Goal: Task Accomplishment & Management: Manage account settings

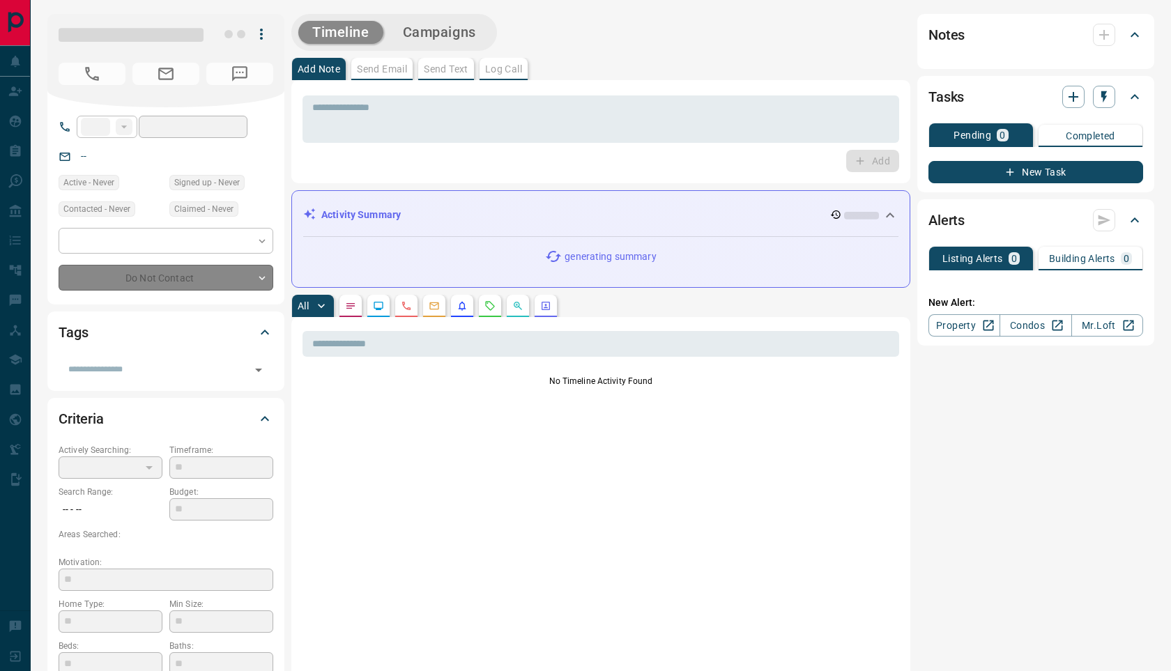
type input "**"
type input "**********"
type input "*"
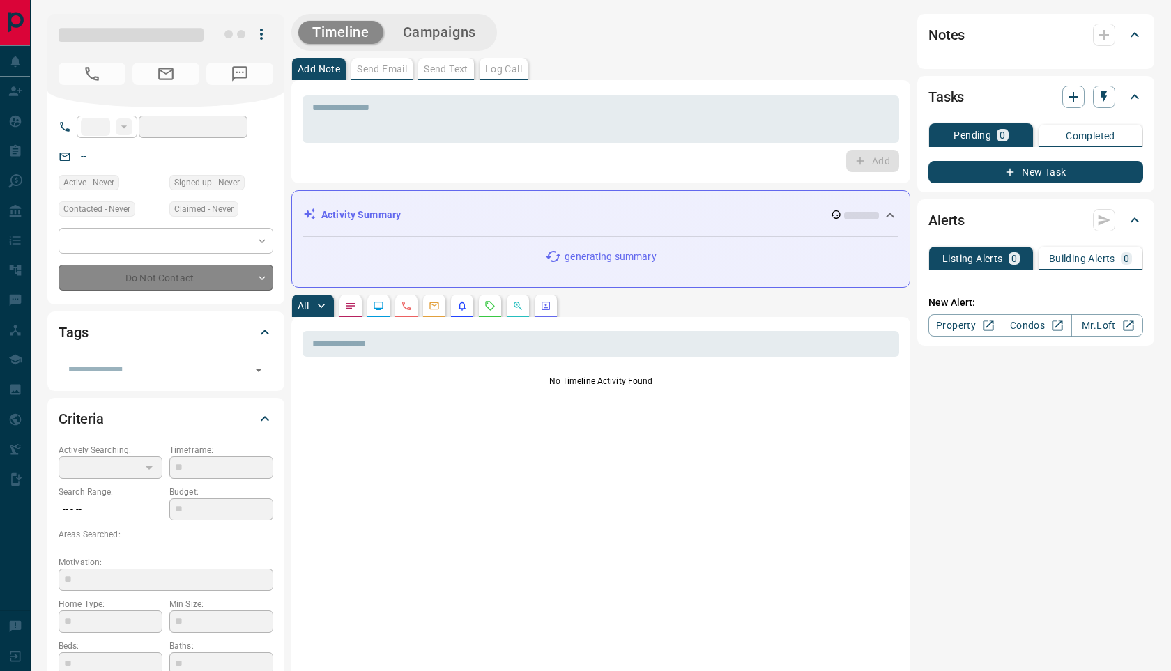
type input "**********"
type input "*******"
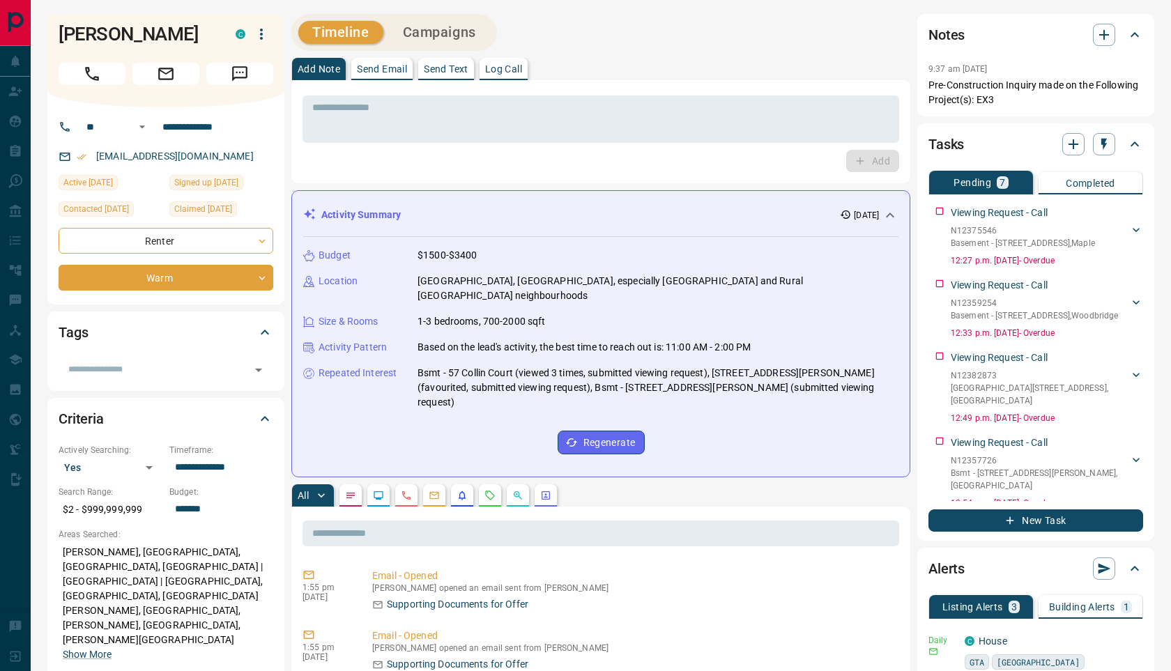
scroll to position [214, 0]
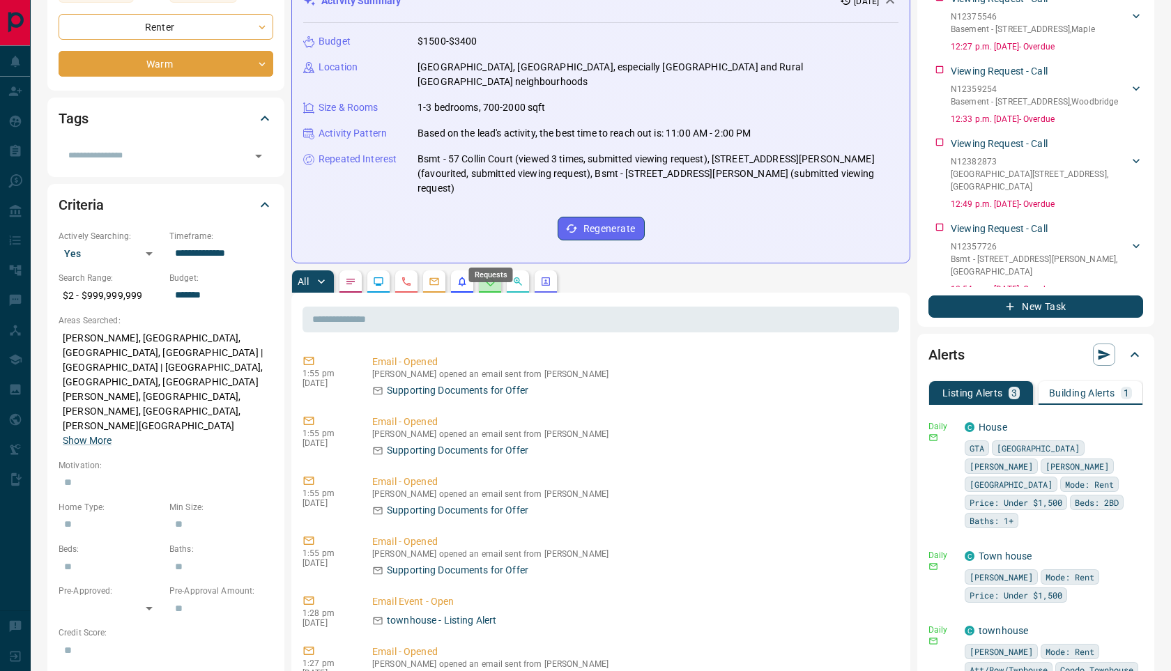
click at [489, 277] on icon "Requests" at bounding box center [490, 281] width 9 height 9
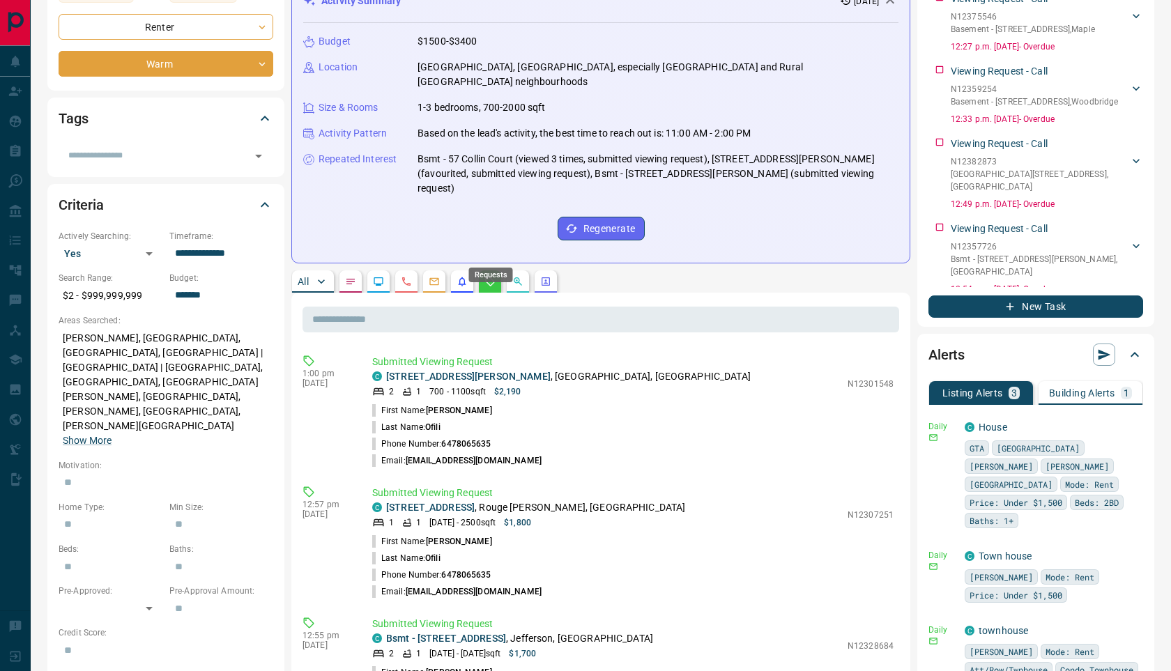
scroll to position [0, 0]
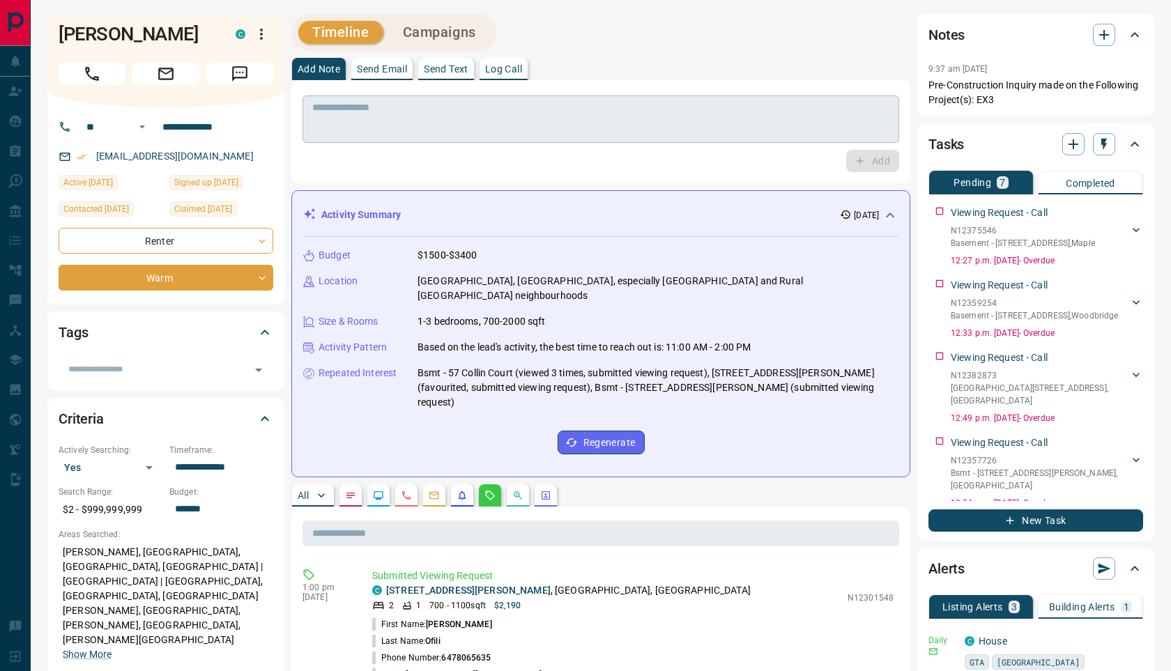
click at [385, 116] on textarea at bounding box center [600, 120] width 577 height 36
click at [942, 213] on div "Viewing Request - Call N12375546 Basement - [STREET_ADDRESS] [PERSON_NAME] 6478…" at bounding box center [1036, 233] width 215 height 67
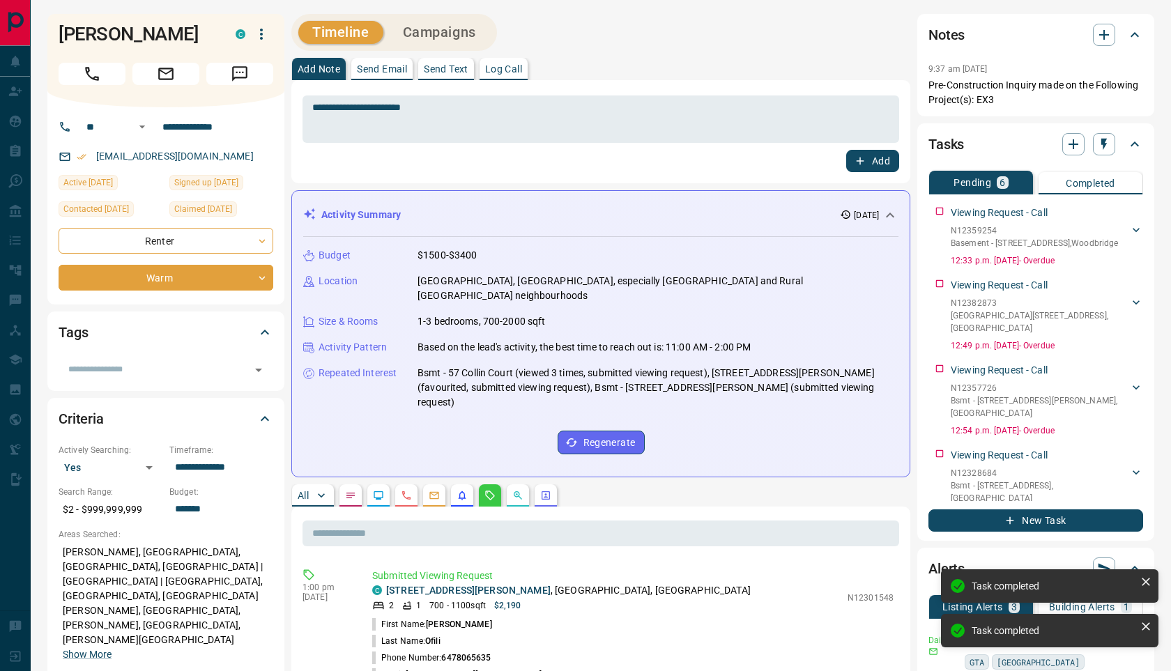
click at [942, 213] on div "Viewing Request - Call N12359254 Basement - [STREET_ADDRESS] [PERSON_NAME] 6478…" at bounding box center [1036, 233] width 215 height 67
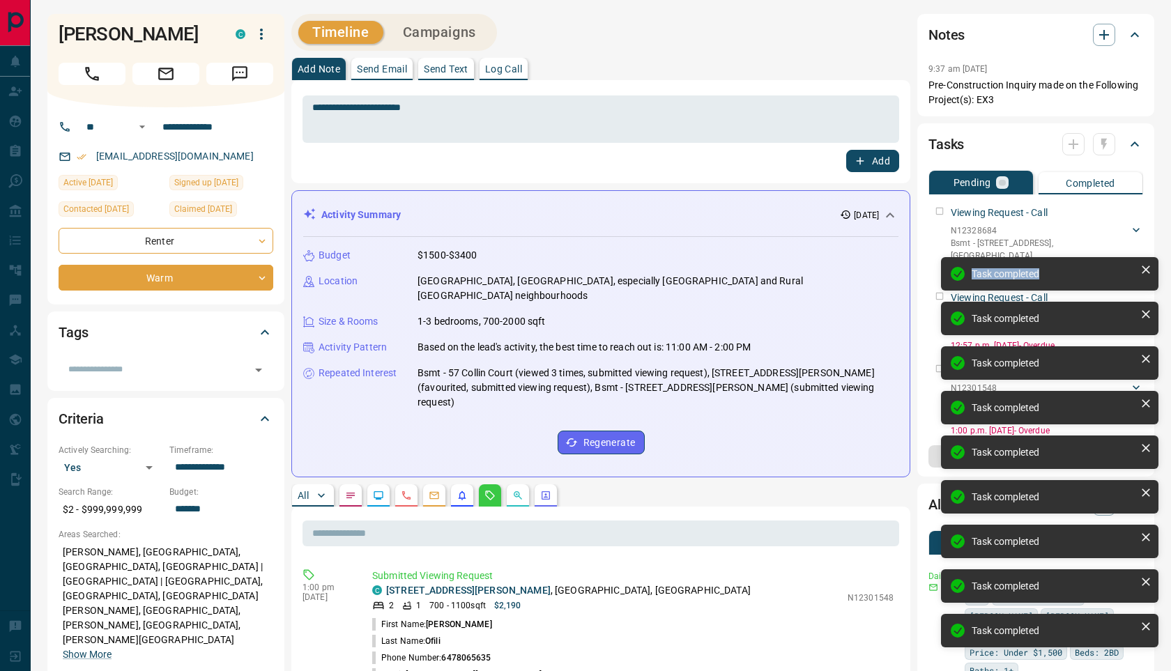
click at [939, 254] on div "Task completed Task completed Task completed Task completed Task completed Task…" at bounding box center [1049, 457] width 223 height 407
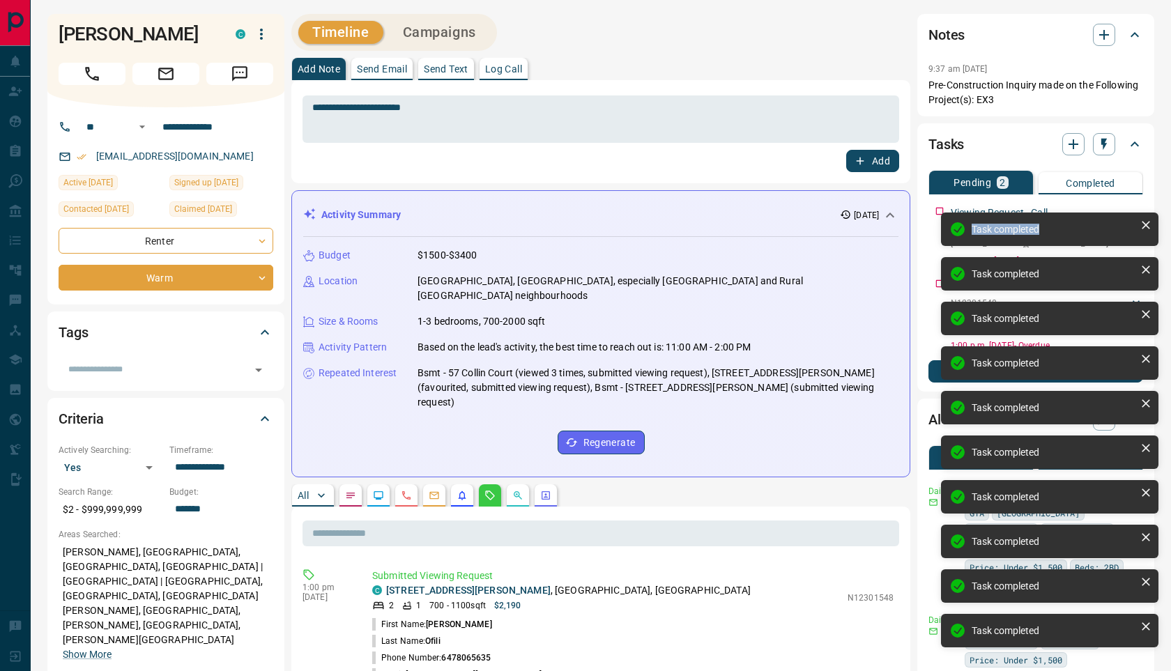
click at [939, 213] on div "Task completed Task completed Task completed Task completed Task completed Task…" at bounding box center [1049, 436] width 223 height 452
click at [938, 212] on div "Task completed Task completed Task completed Task completed Task completed Task…" at bounding box center [1049, 436] width 223 height 452
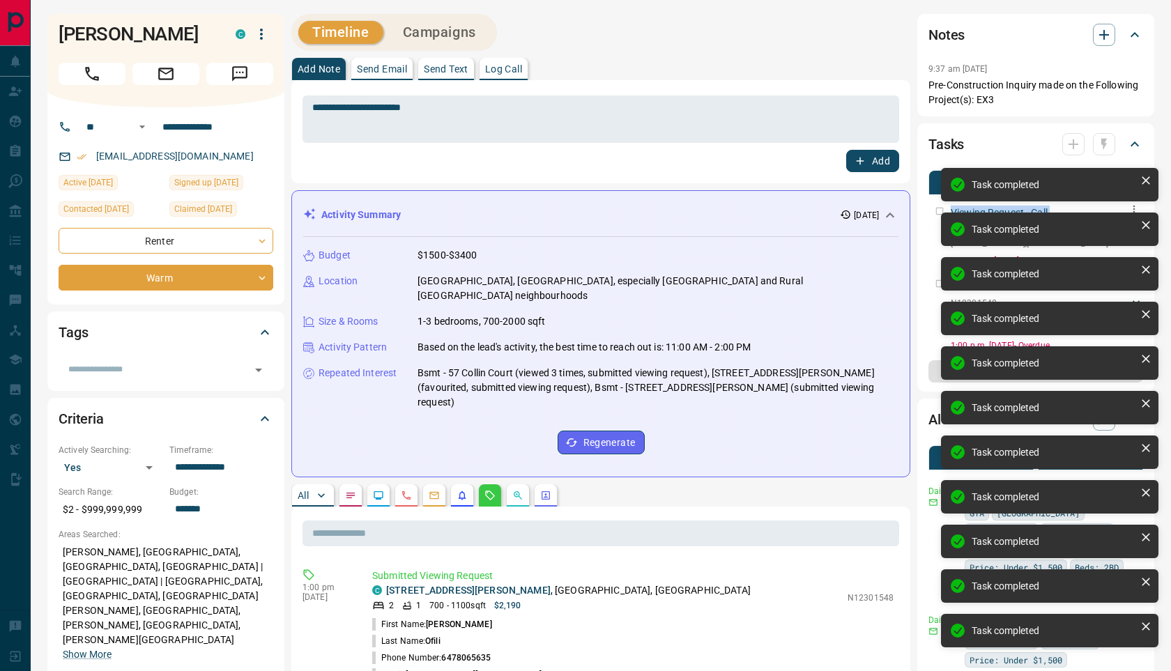
click at [937, 211] on div "Viewing Request - Call N12307251 [STREET_ADDRESS] [PERSON_NAME] 6478065635 [EMA…" at bounding box center [1036, 233] width 215 height 67
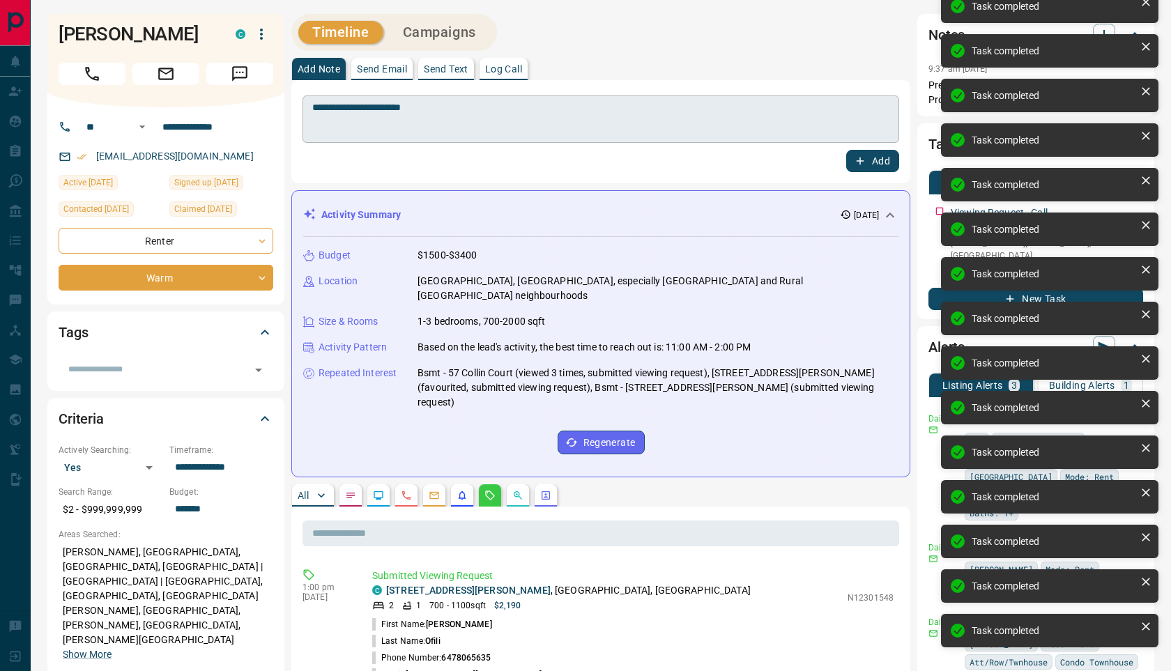
click at [483, 123] on textarea "**********" at bounding box center [600, 120] width 577 height 36
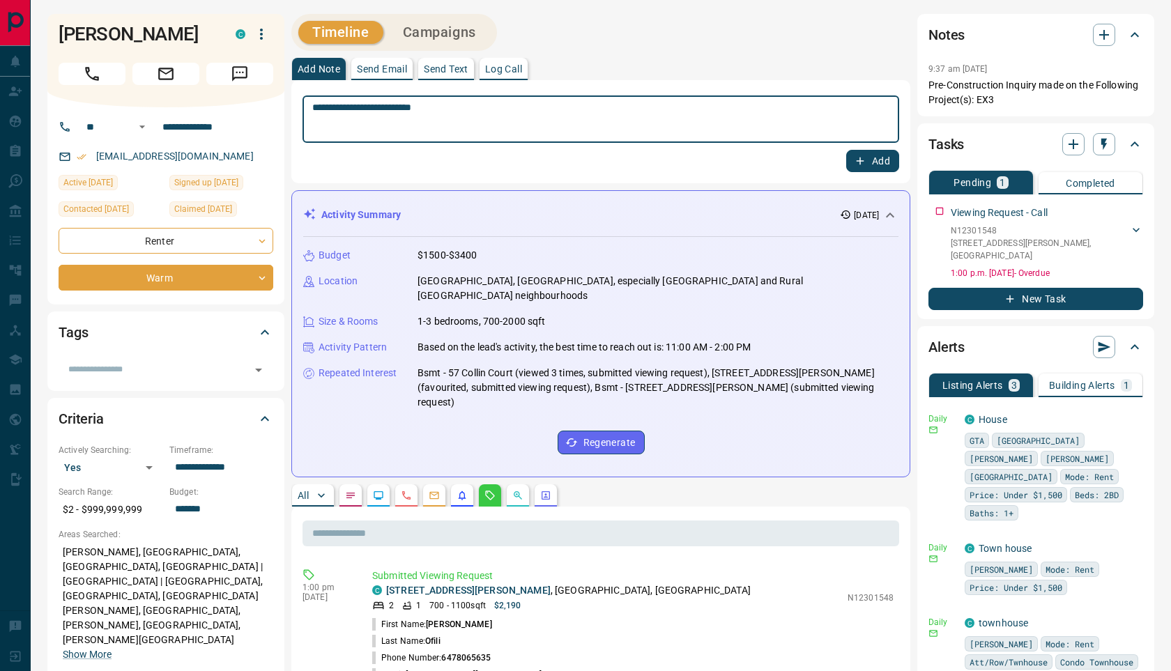
type textarea "**********"
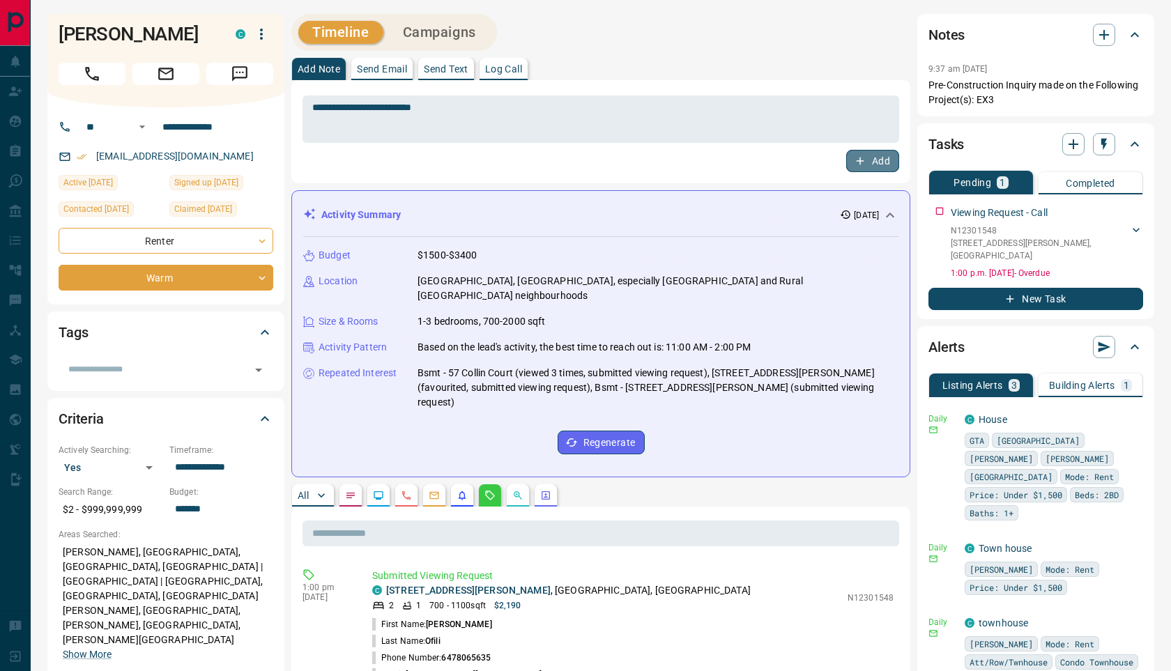
click at [873, 168] on button "Add" at bounding box center [872, 161] width 53 height 22
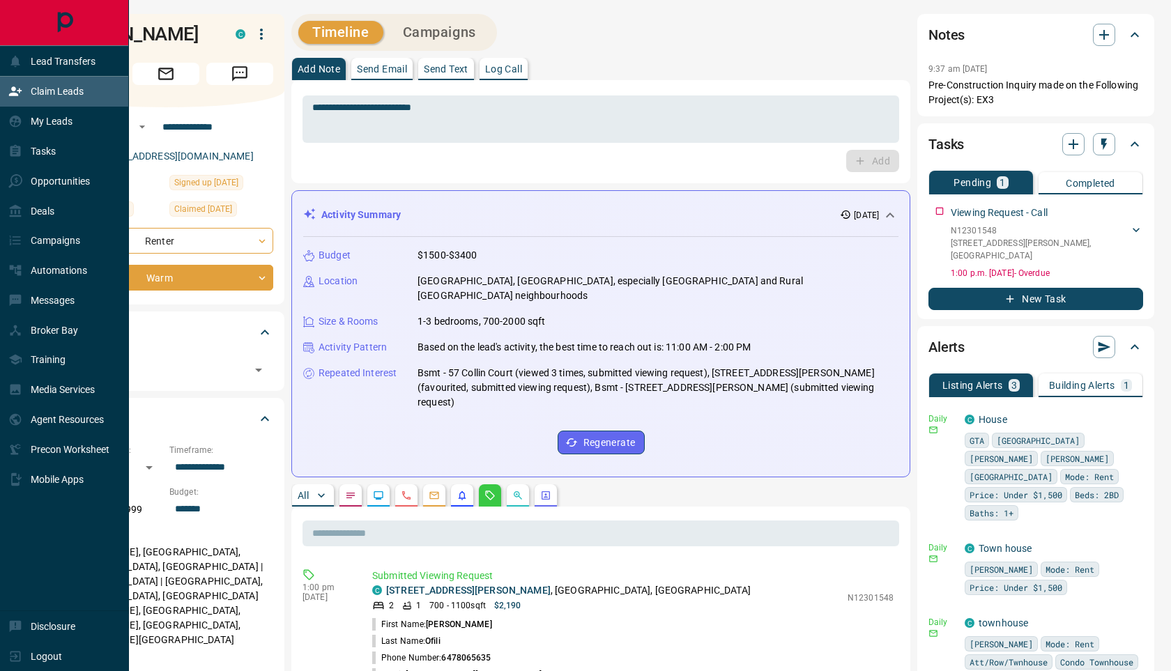
click at [38, 97] on p "Claim Leads" at bounding box center [57, 91] width 53 height 11
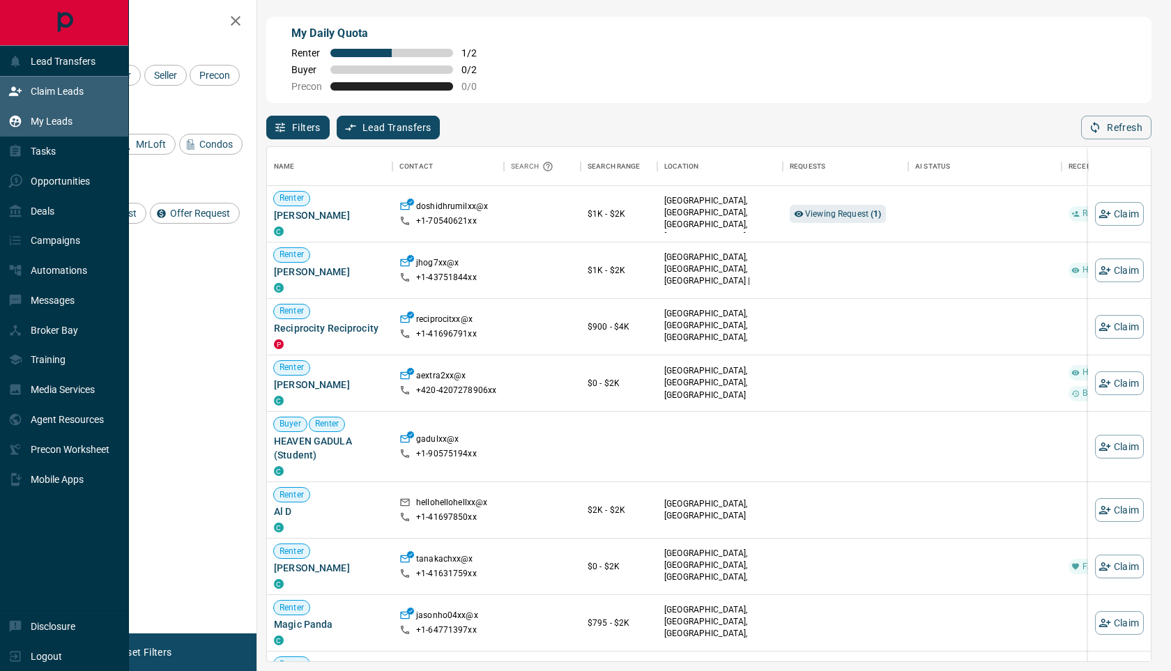
click at [18, 119] on icon at bounding box center [16, 122] width 12 height 12
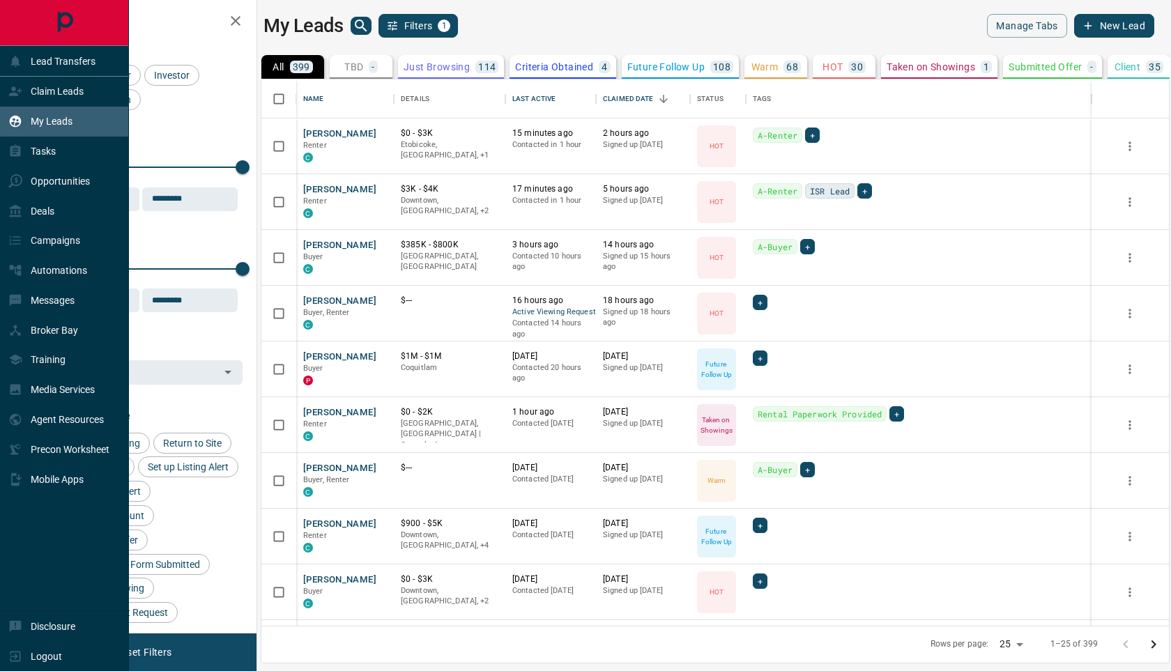
scroll to position [547, 908]
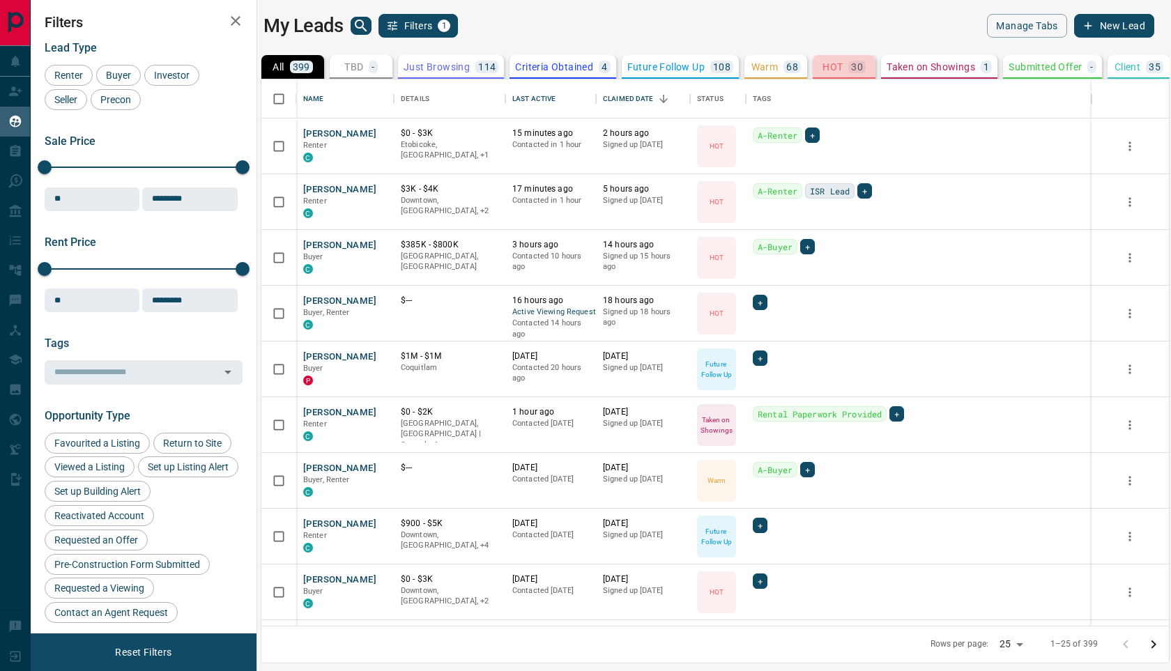
click at [860, 68] on p "30" at bounding box center [857, 67] width 12 height 10
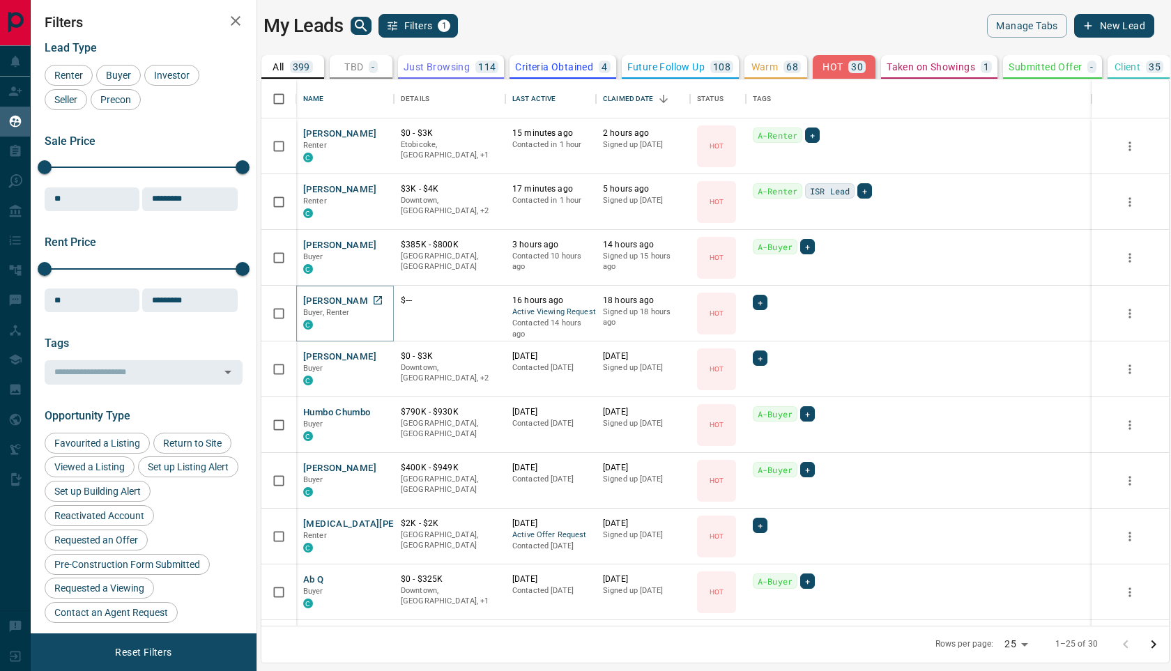
click at [344, 298] on button "[PERSON_NAME]" at bounding box center [339, 301] width 73 height 13
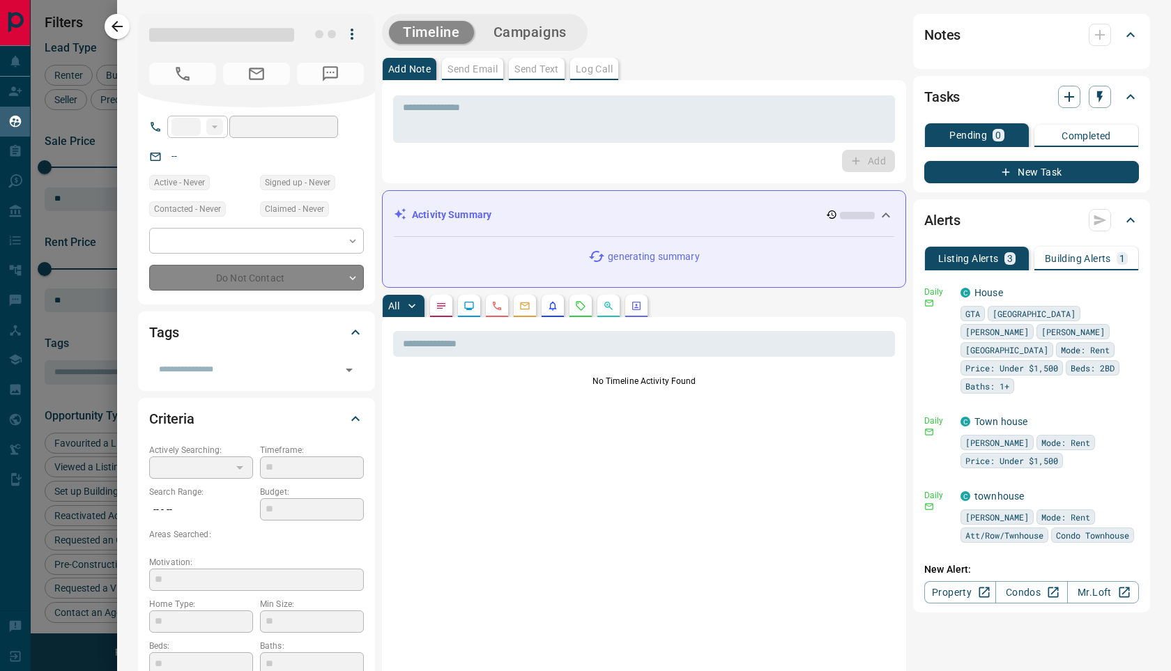
type input "**"
type input "**********"
type input "*"
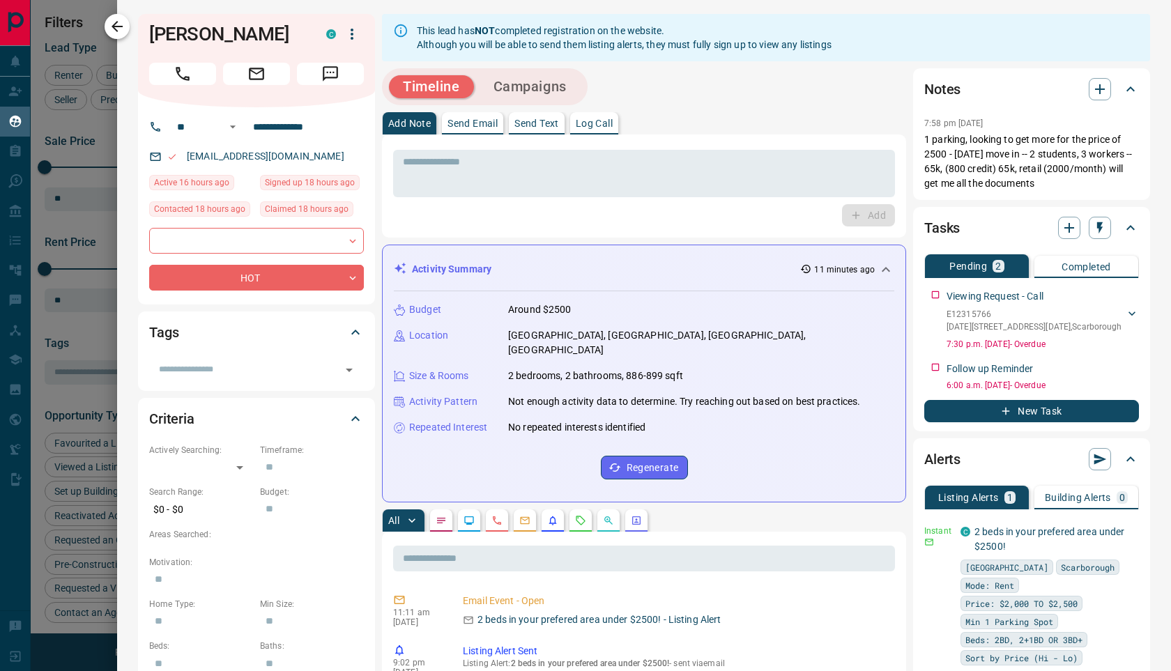
click at [114, 31] on icon "button" at bounding box center [117, 26] width 17 height 17
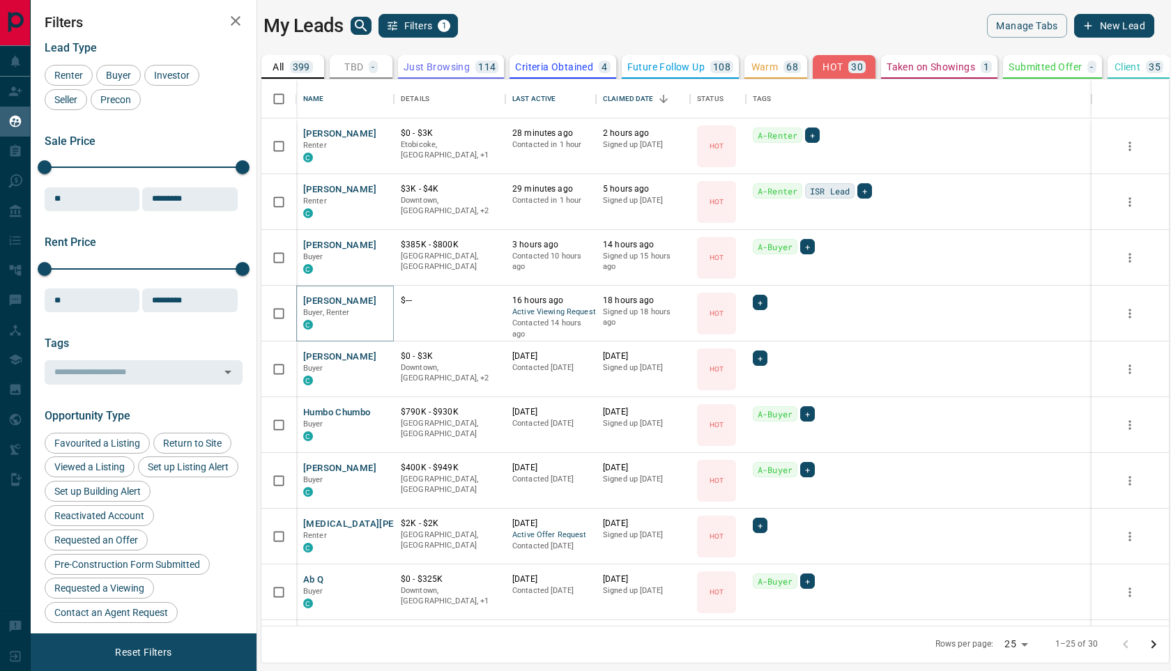
scroll to position [34, 0]
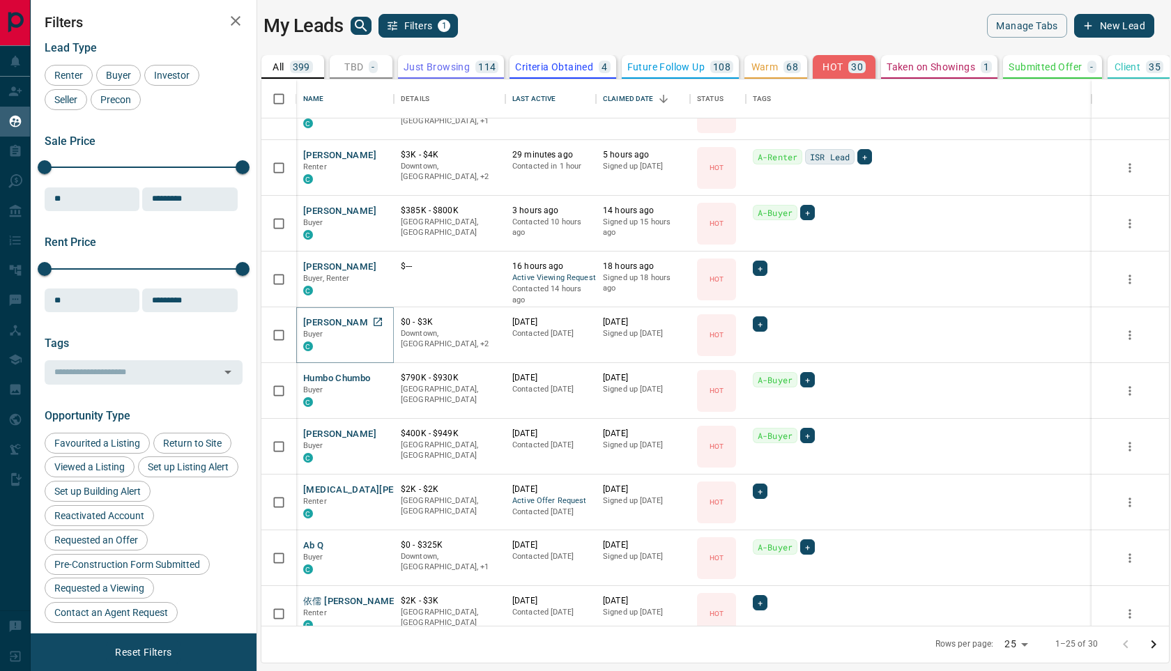
click at [337, 323] on button "[PERSON_NAME]" at bounding box center [339, 322] width 73 height 13
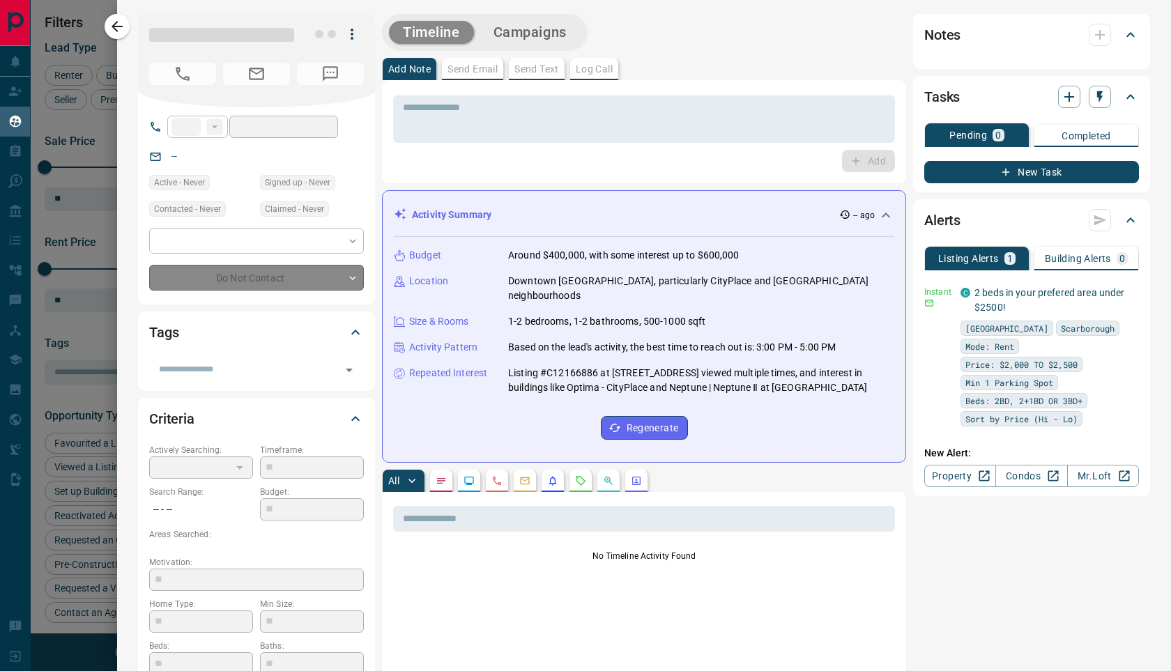
type input "***"
type input "**********"
type input "*"
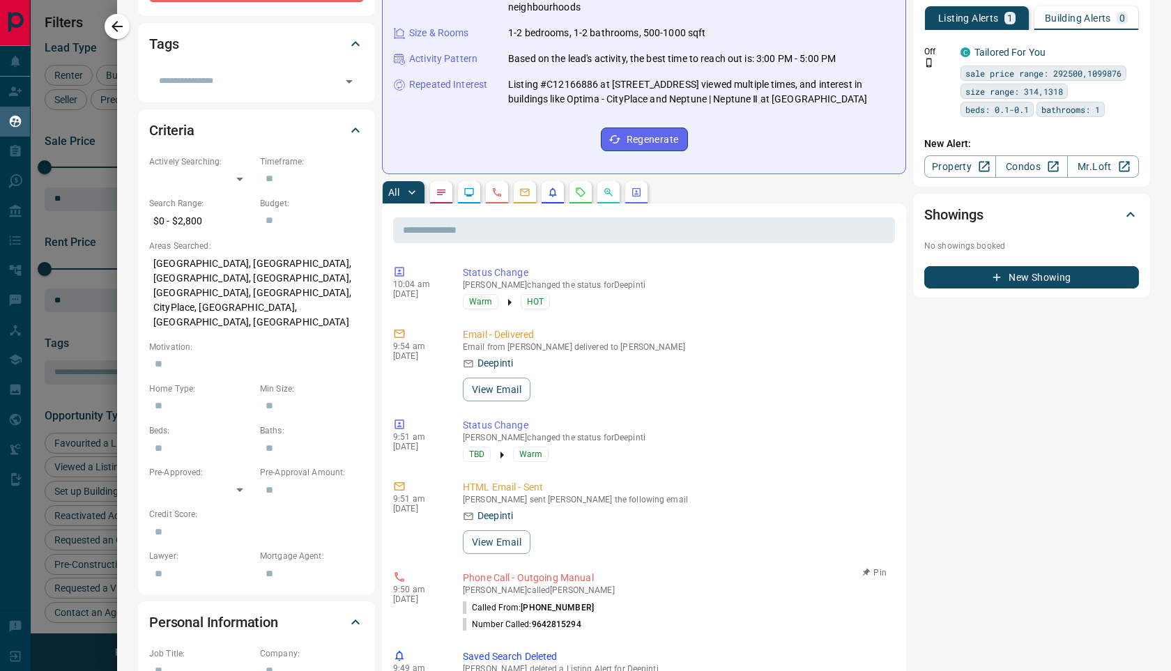
scroll to position [0, 0]
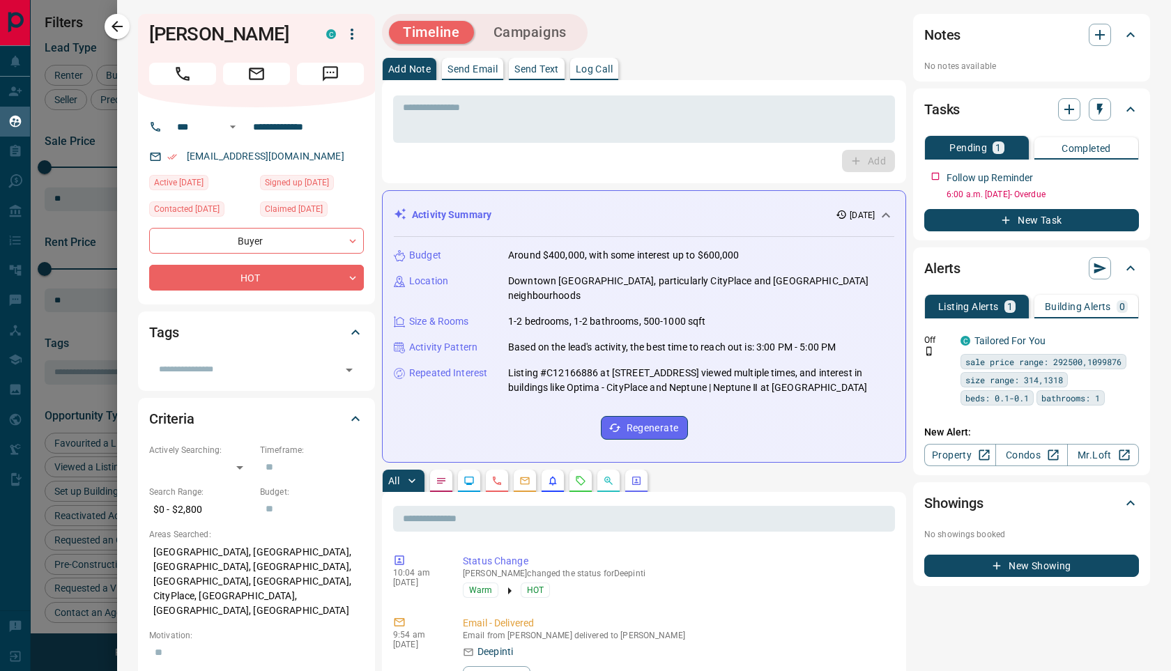
click at [524, 476] on button "button" at bounding box center [525, 481] width 22 height 22
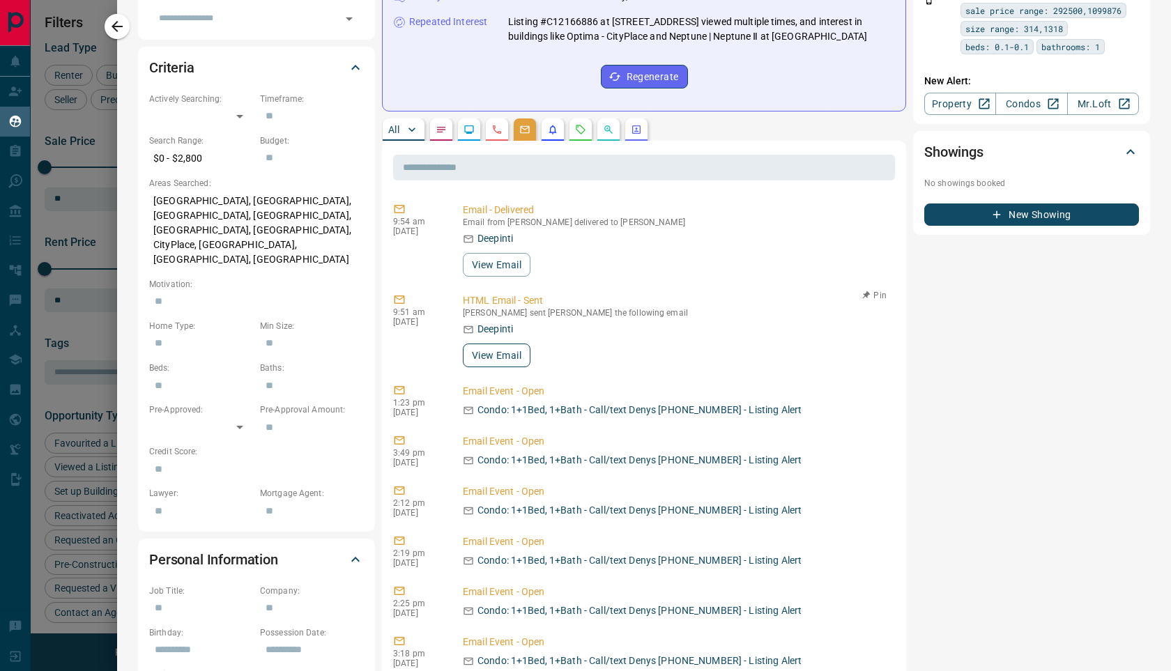
click at [498, 346] on button "View Email" at bounding box center [497, 356] width 68 height 24
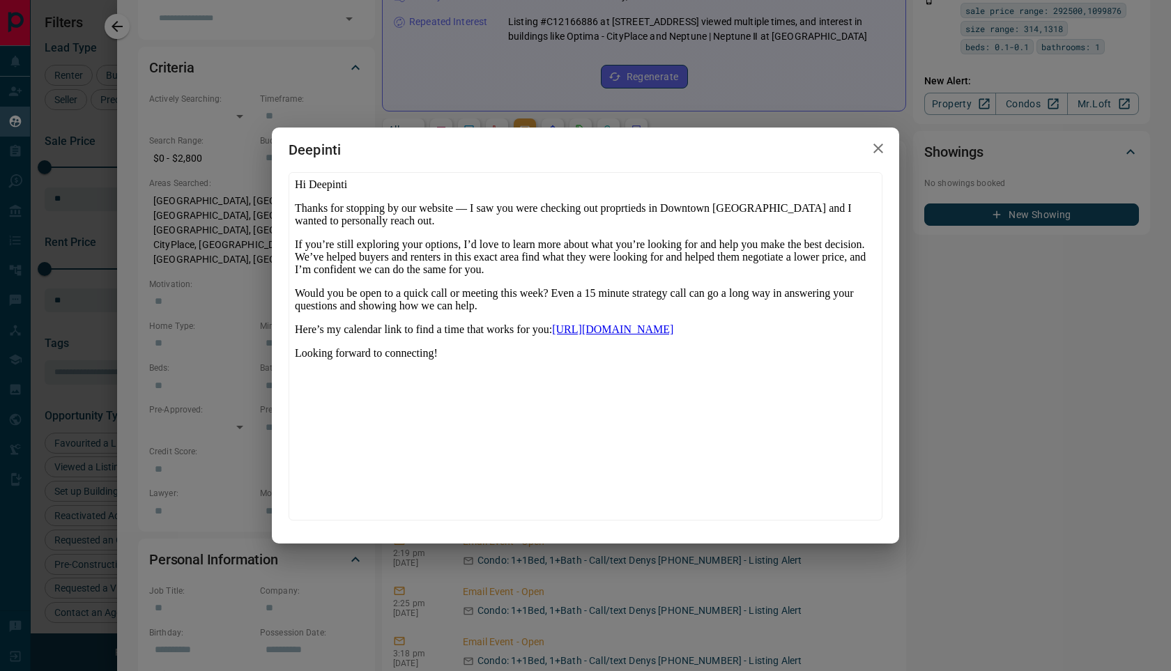
click at [878, 149] on icon "button" at bounding box center [878, 149] width 10 height 10
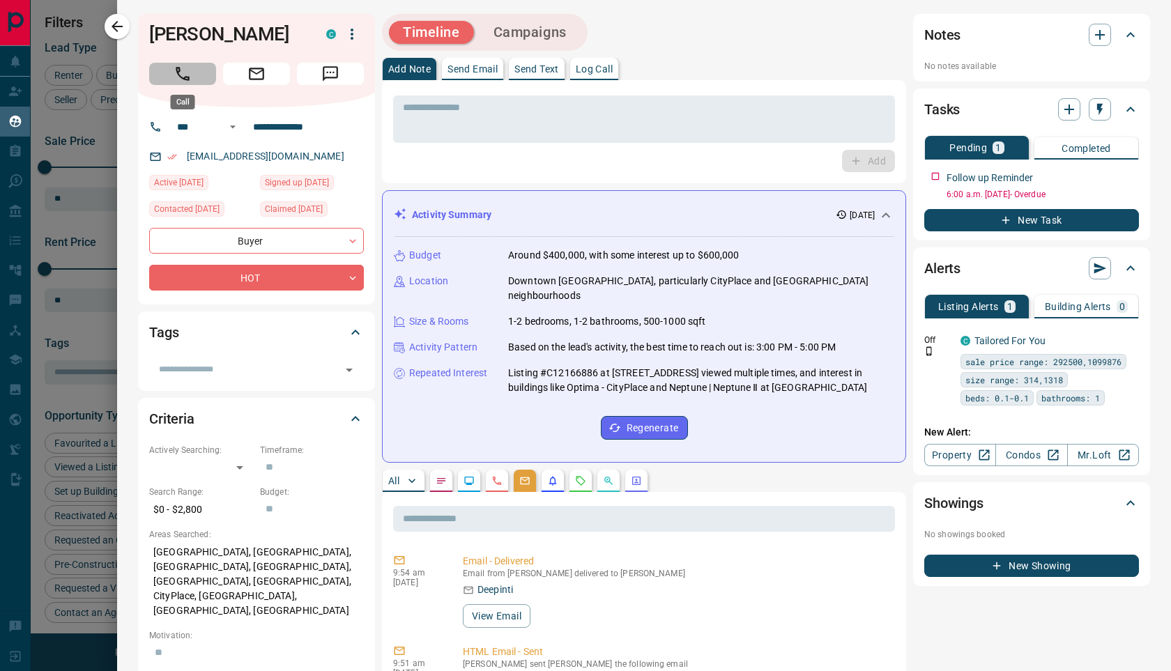
click at [181, 65] on icon "Call" at bounding box center [183, 74] width 18 height 18
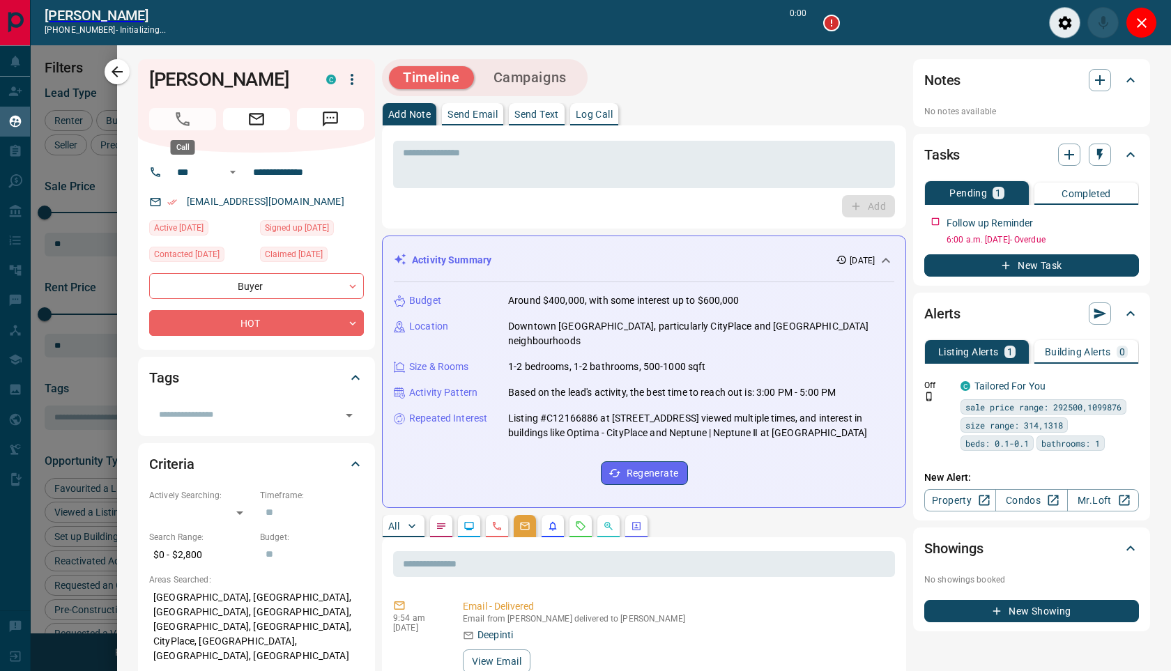
scroll to position [503, 908]
type input "*******"
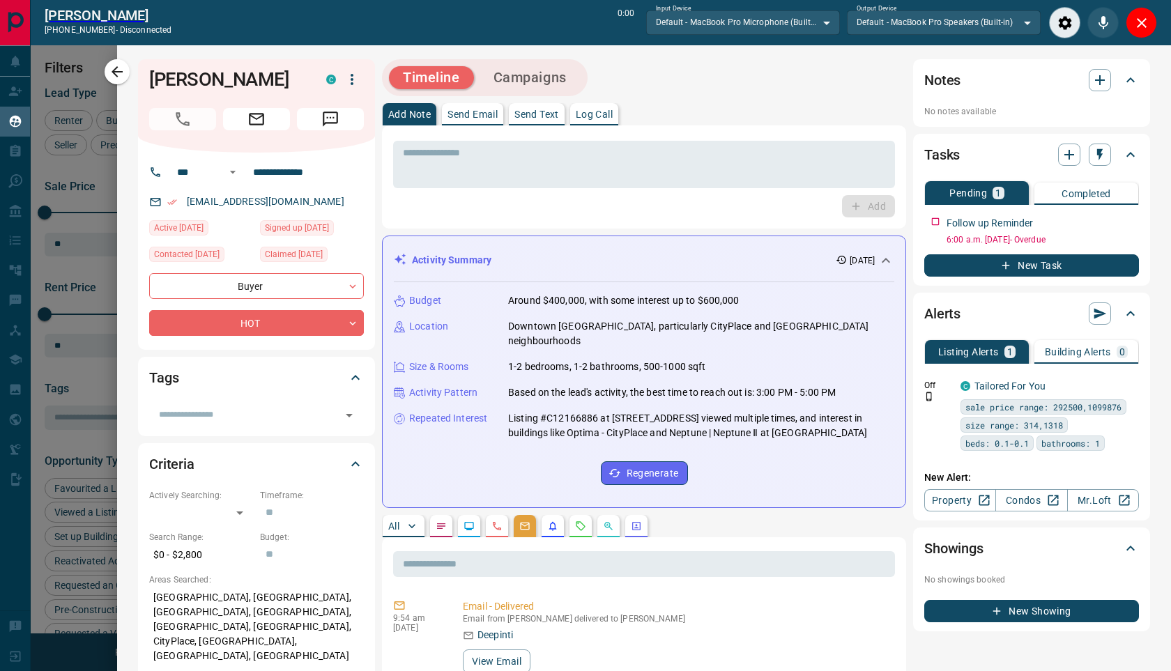
drag, startPoint x: 1142, startPoint y: 22, endPoint x: 1068, endPoint y: 47, distance: 78.3
click at [1142, 22] on icon "Close" at bounding box center [1142, 23] width 10 height 10
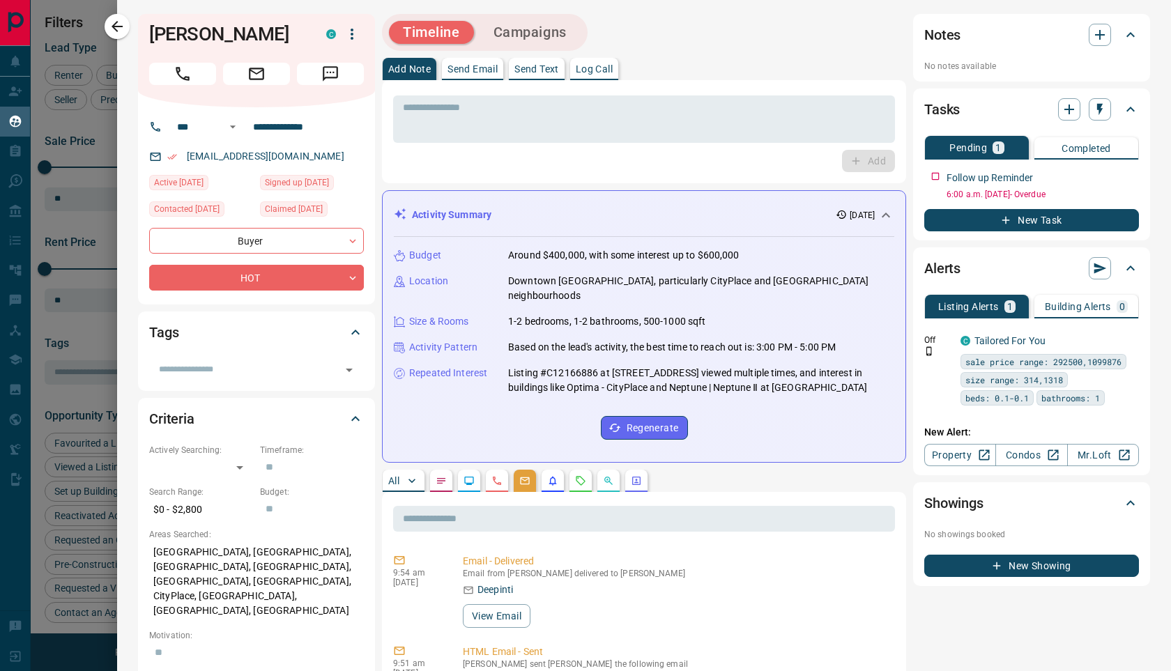
scroll to position [547, 908]
click at [183, 73] on icon "Call" at bounding box center [183, 74] width 18 height 18
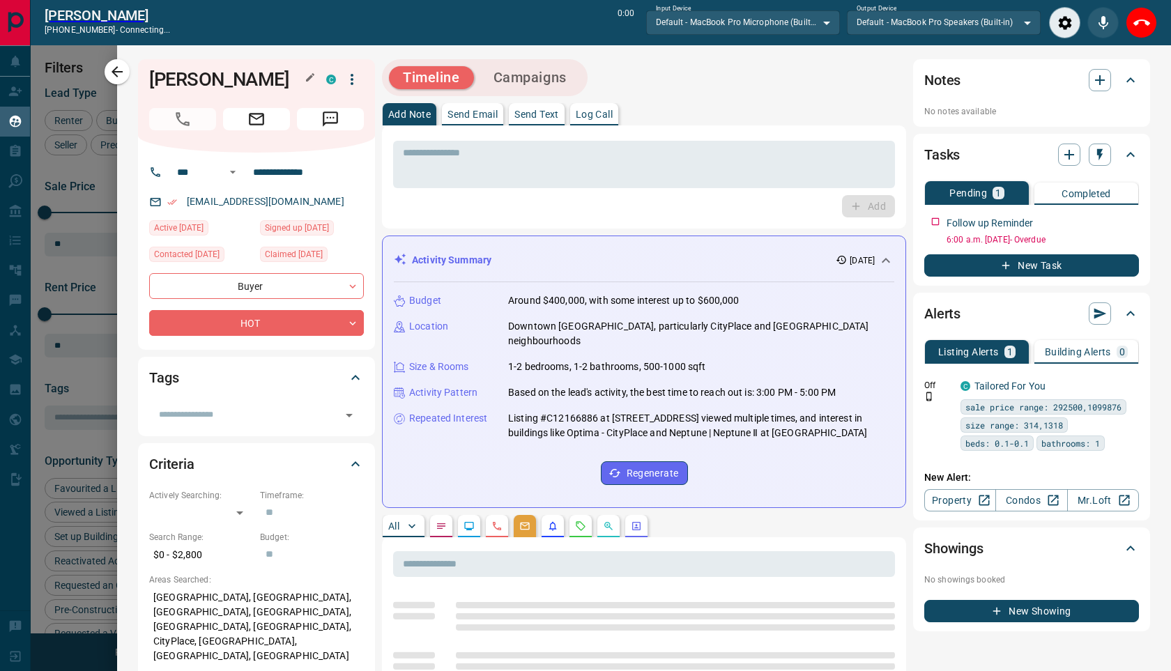
scroll to position [503, 908]
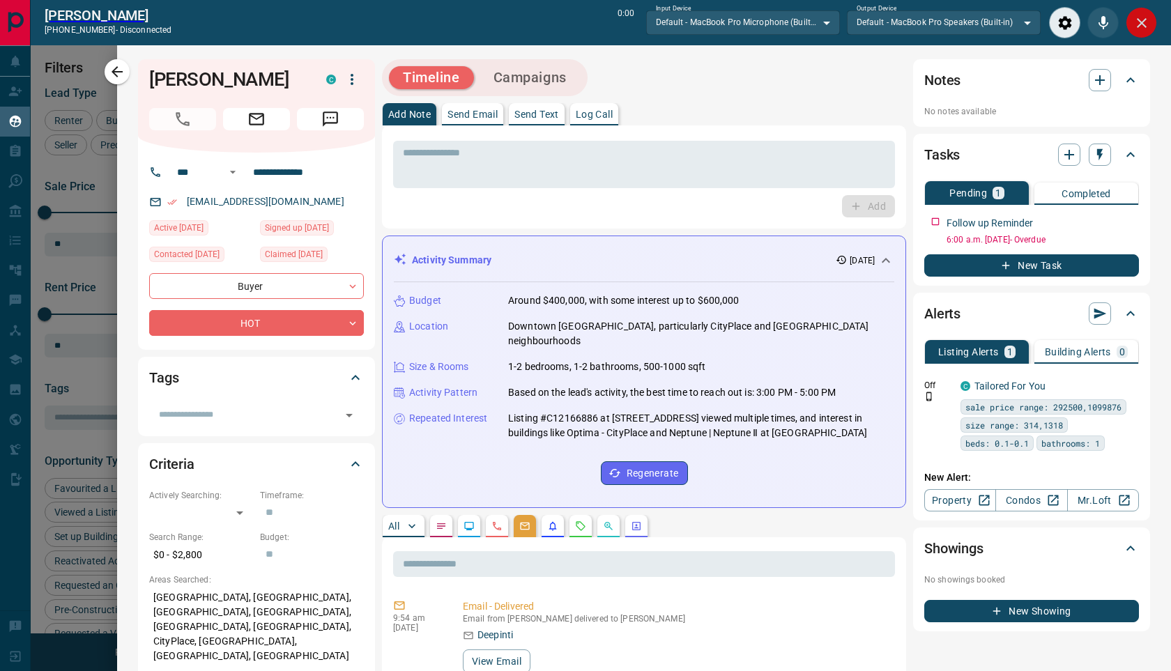
click at [1140, 26] on icon "Close" at bounding box center [1141, 23] width 17 height 17
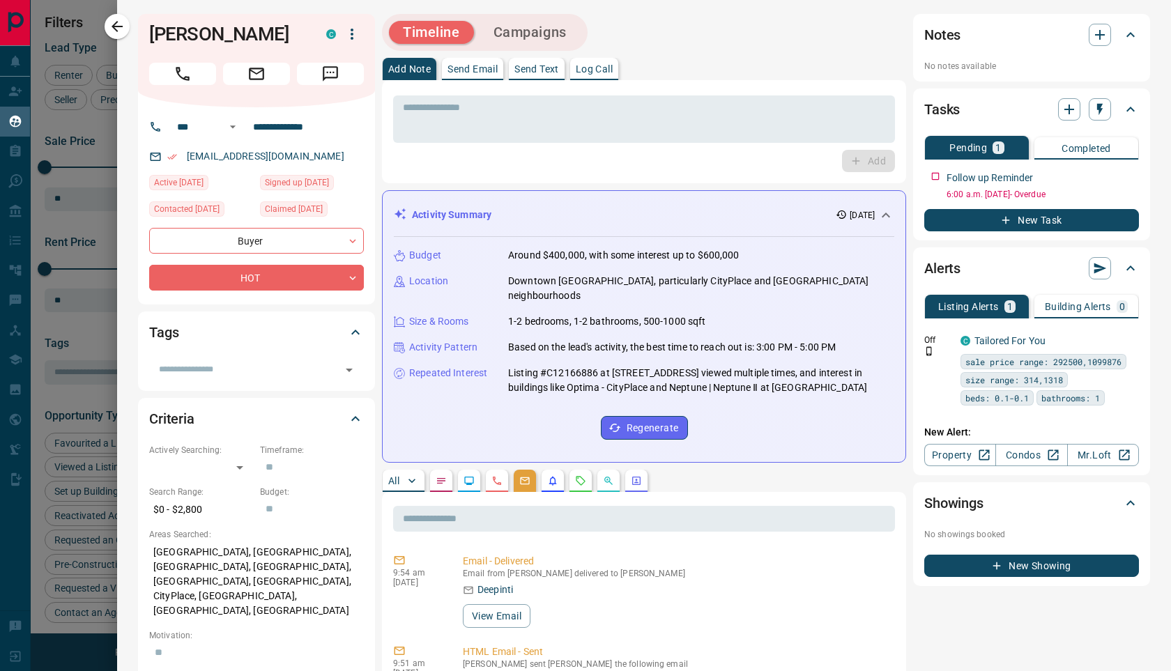
scroll to position [547, 908]
click at [582, 475] on icon "Requests" at bounding box center [580, 480] width 11 height 11
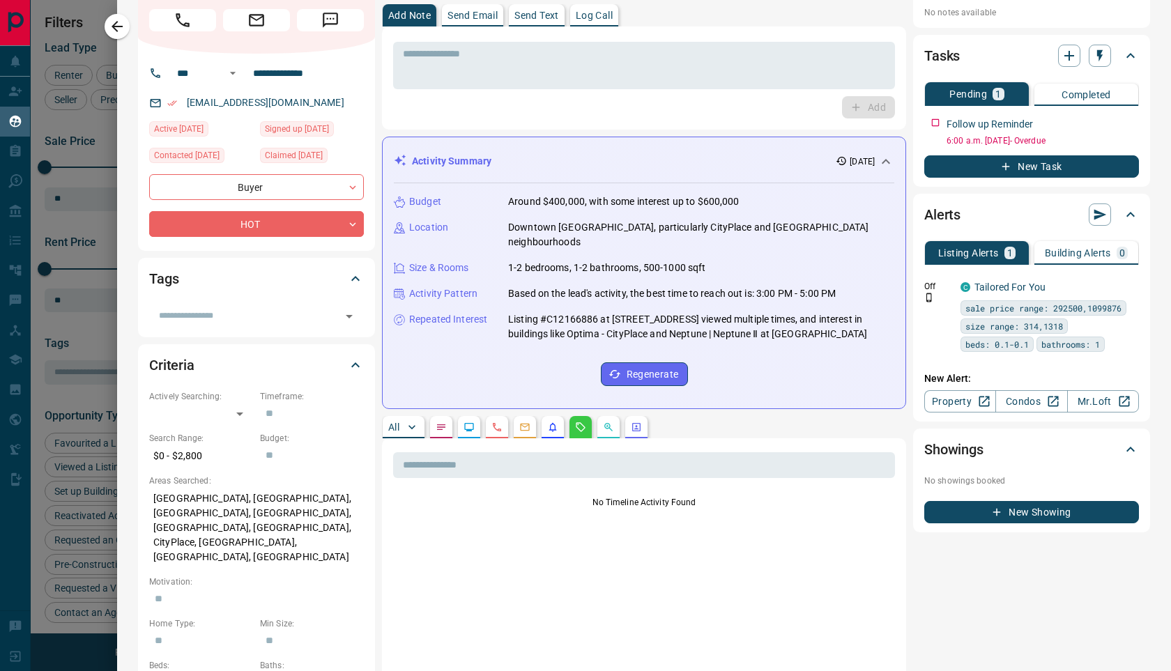
scroll to position [52, 0]
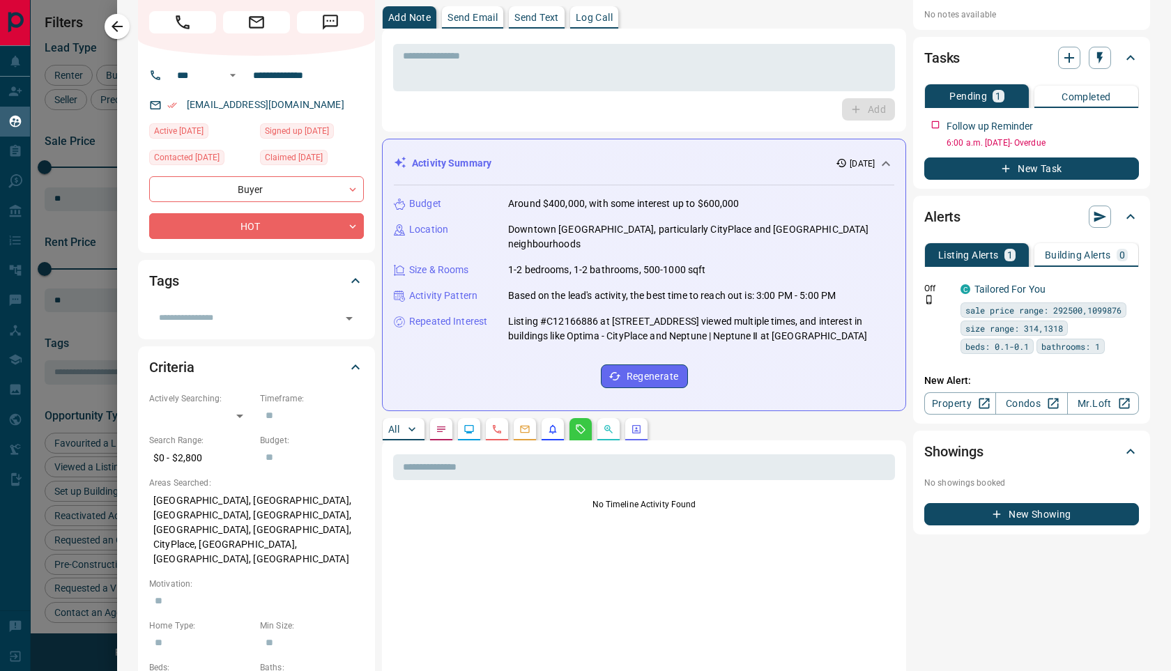
click at [519, 418] on button "button" at bounding box center [525, 429] width 22 height 22
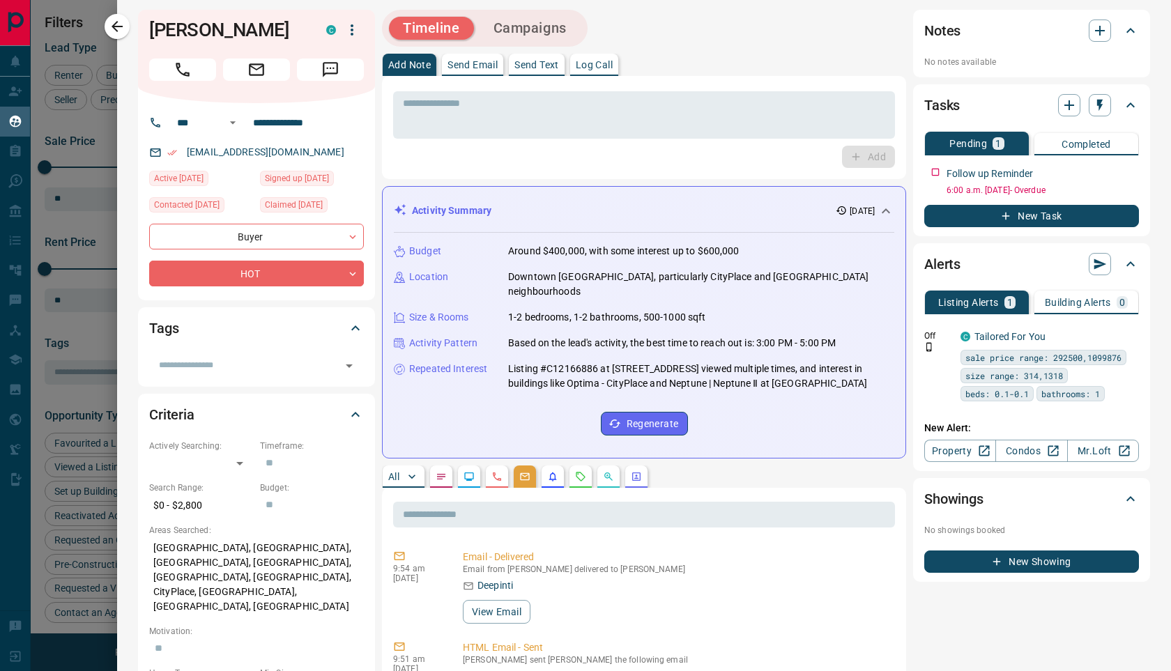
scroll to position [0, 0]
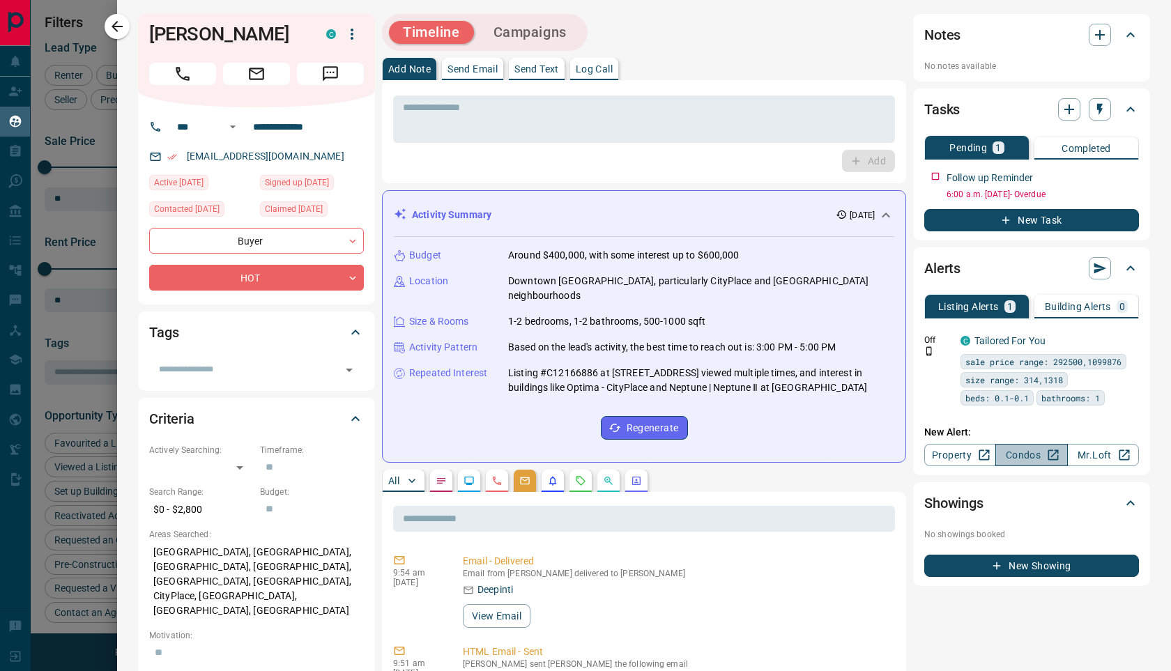
click at [1019, 456] on link "Condos" at bounding box center [1031, 455] width 72 height 22
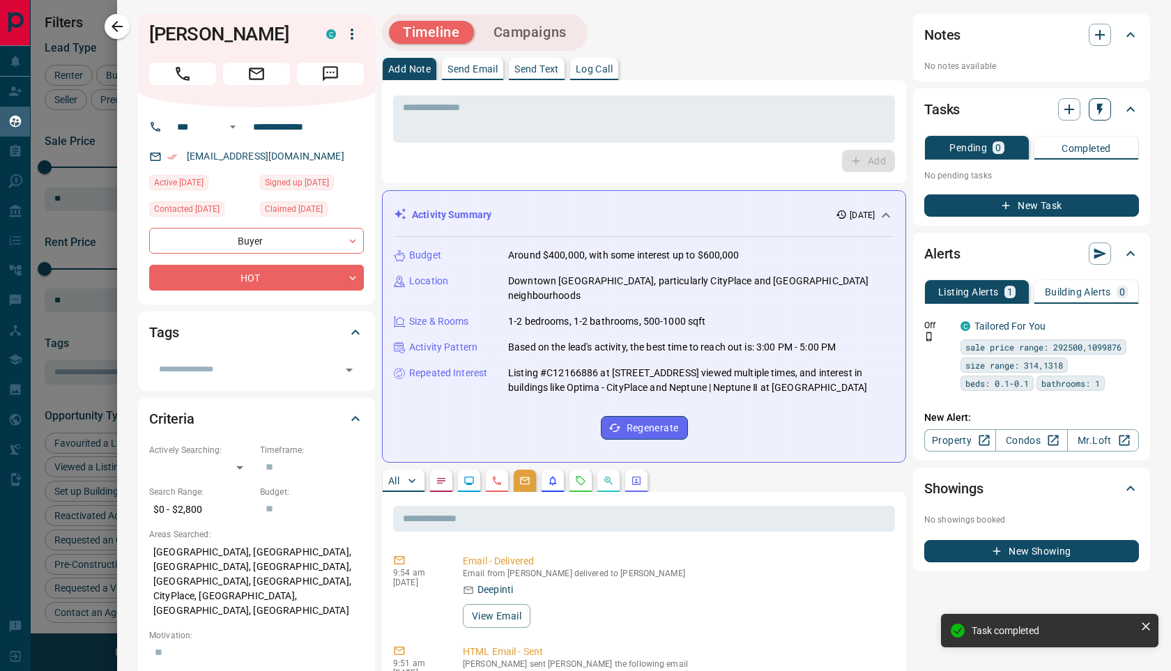
click at [1094, 114] on icon "button" at bounding box center [1100, 109] width 14 height 14
click at [1066, 130] on li "1 Day Follow-Up" at bounding box center [1064, 136] width 95 height 21
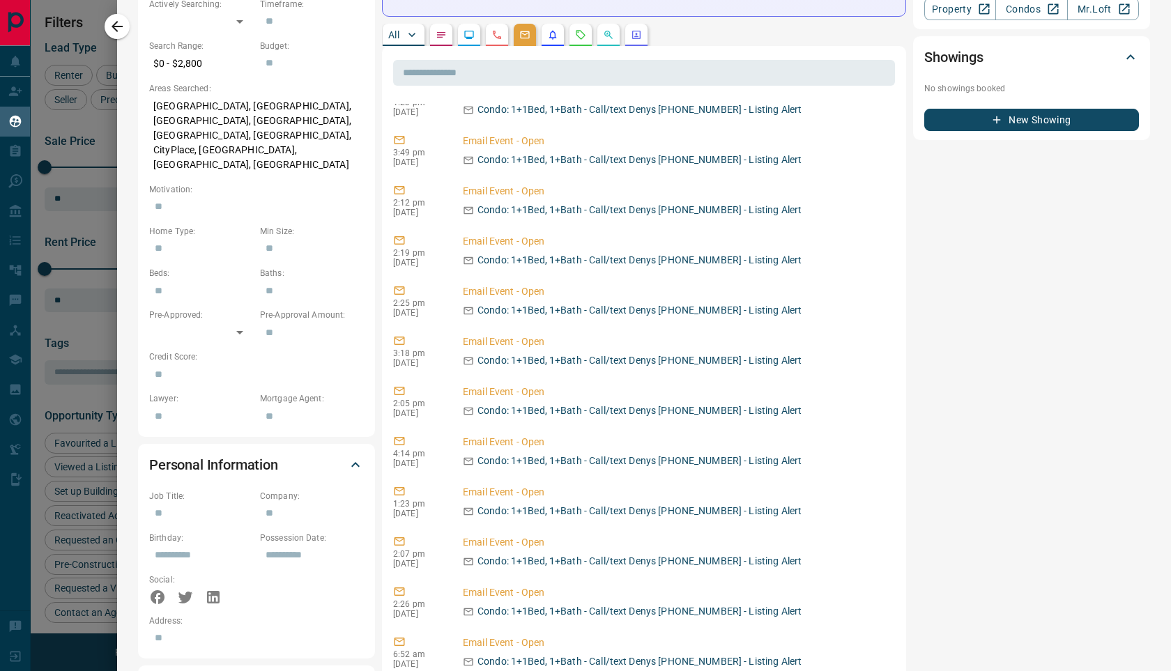
scroll to position [105, 0]
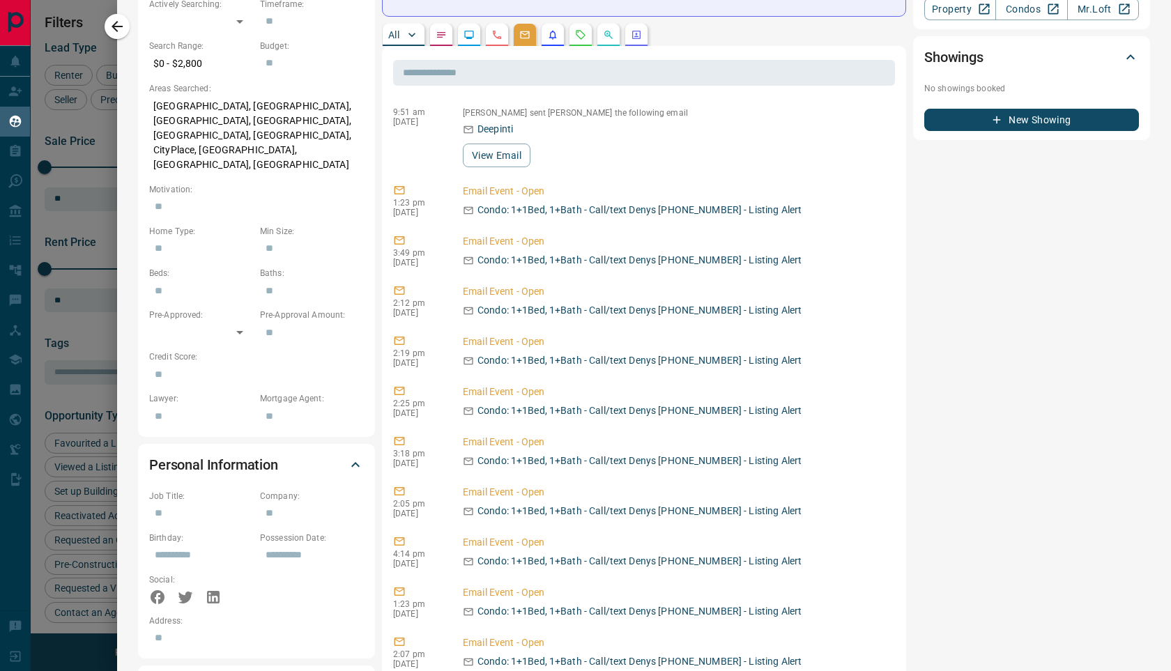
click at [579, 30] on icon "Requests" at bounding box center [581, 34] width 9 height 9
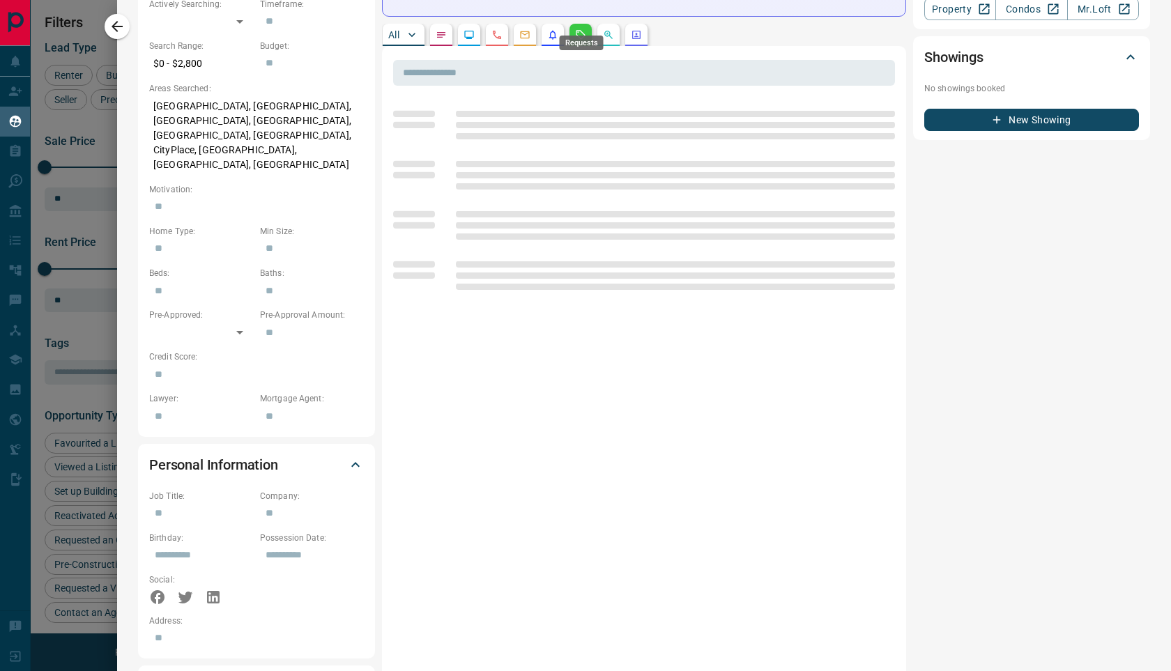
scroll to position [0, 0]
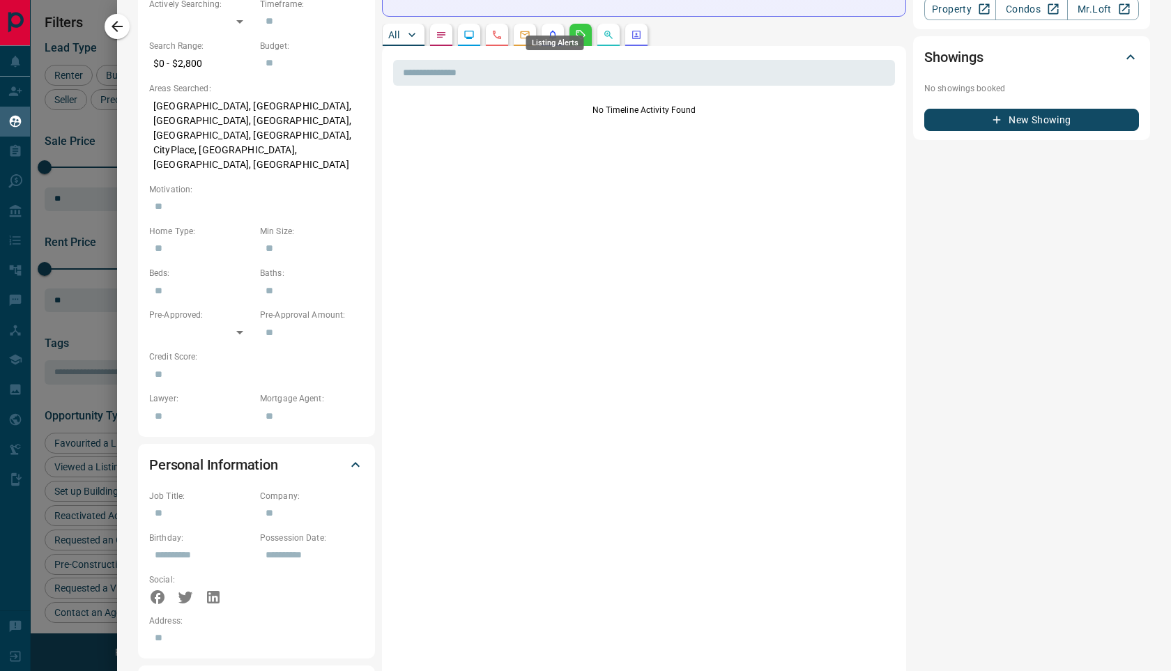
click at [544, 26] on div "Listing Alerts" at bounding box center [555, 39] width 61 height 26
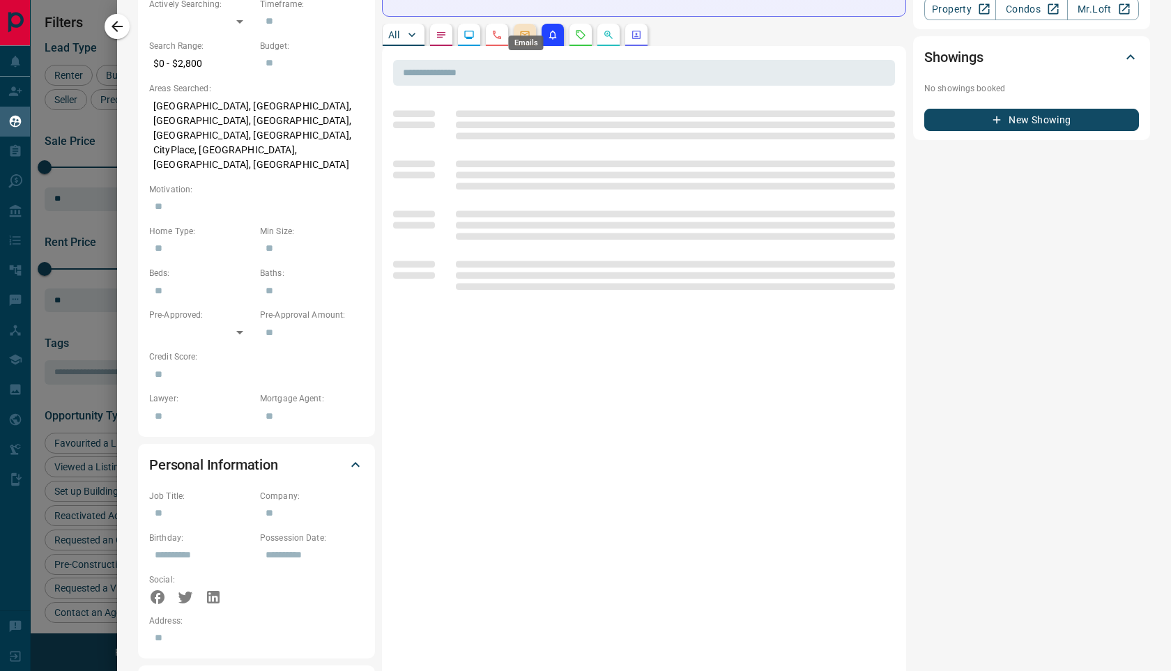
click at [525, 29] on icon "Emails" at bounding box center [524, 34] width 11 height 11
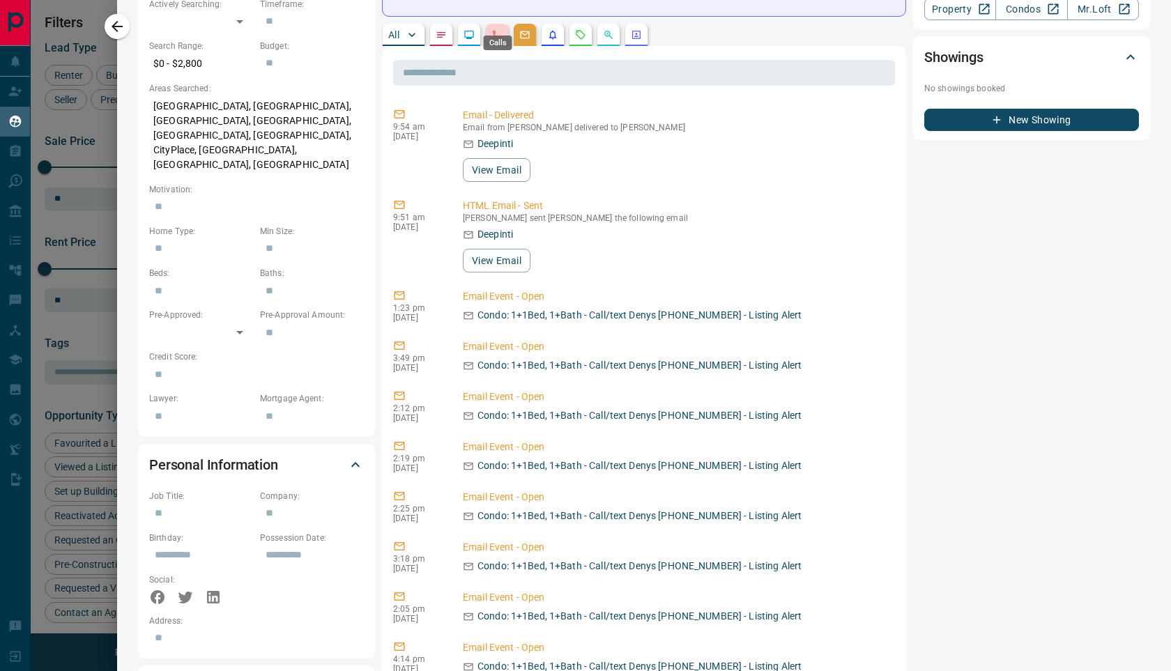
click at [501, 29] on icon "Calls" at bounding box center [496, 34] width 11 height 11
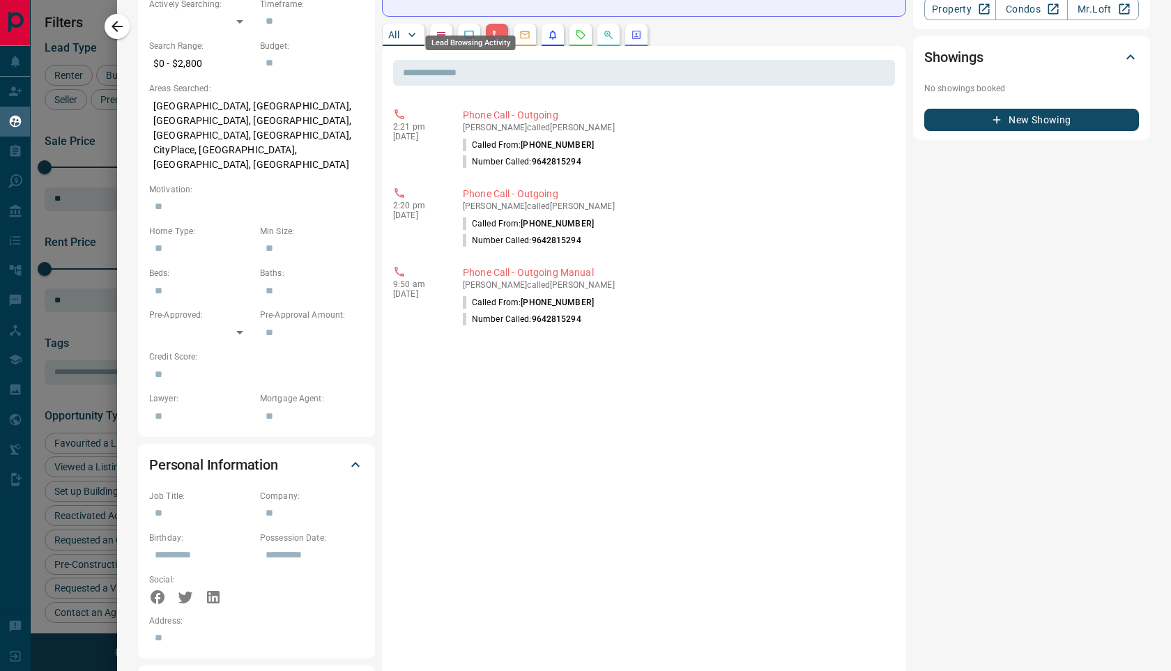
click at [472, 31] on icon "Lead Browsing Activity" at bounding box center [469, 35] width 9 height 8
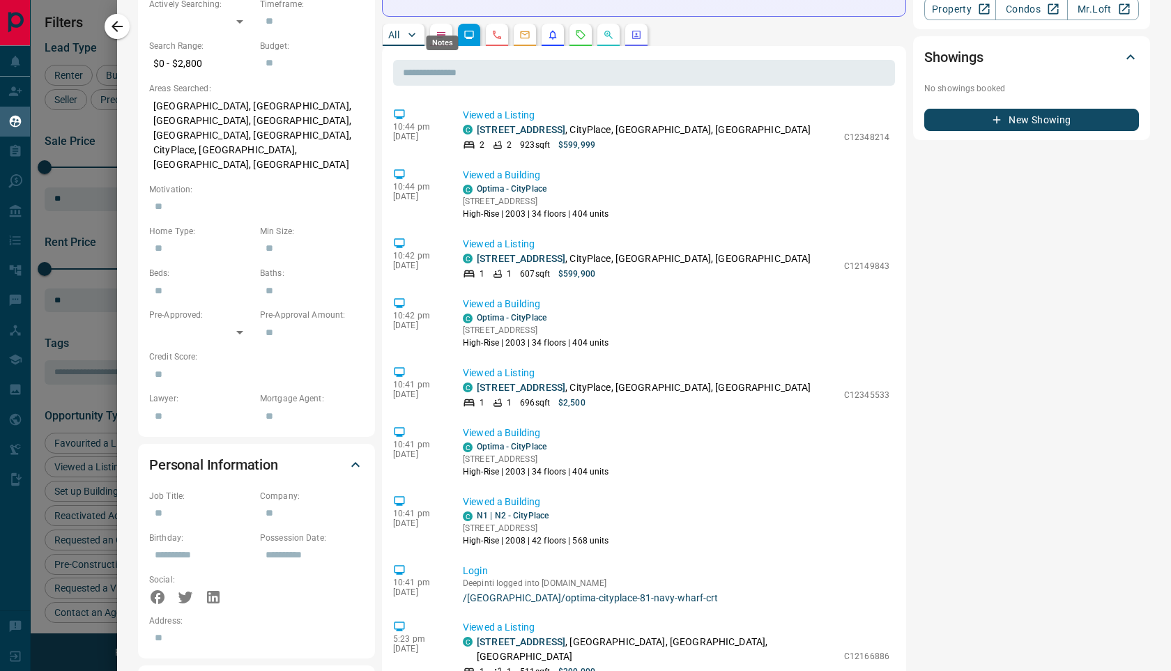
click at [442, 29] on icon "Notes" at bounding box center [441, 34] width 11 height 11
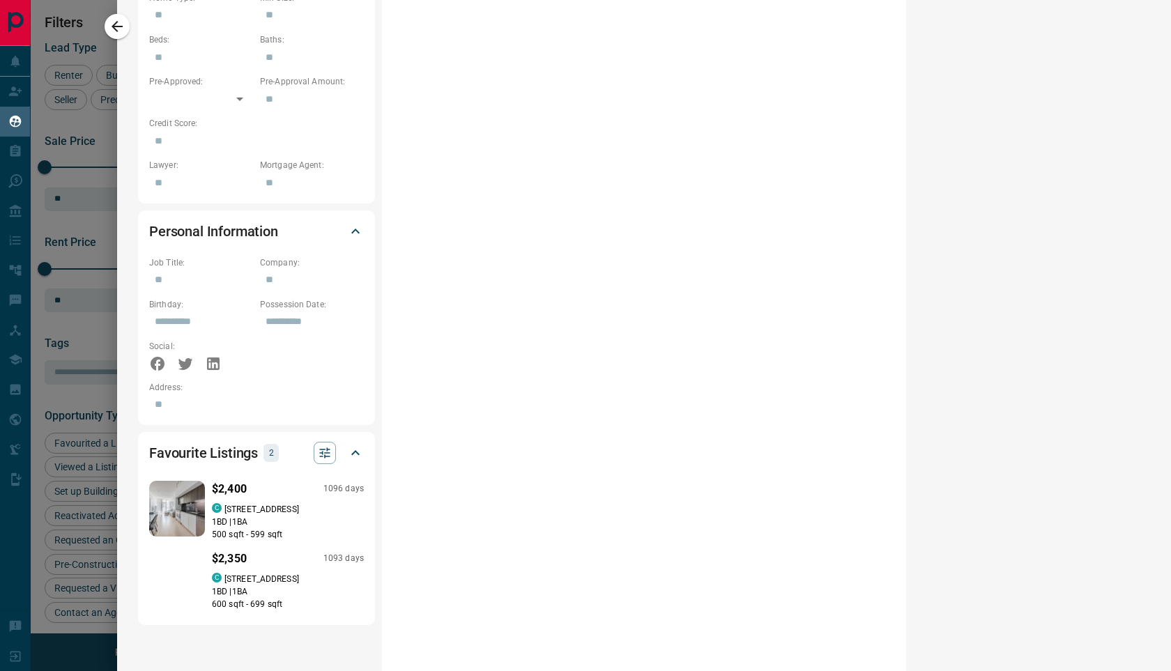
scroll to position [360, 0]
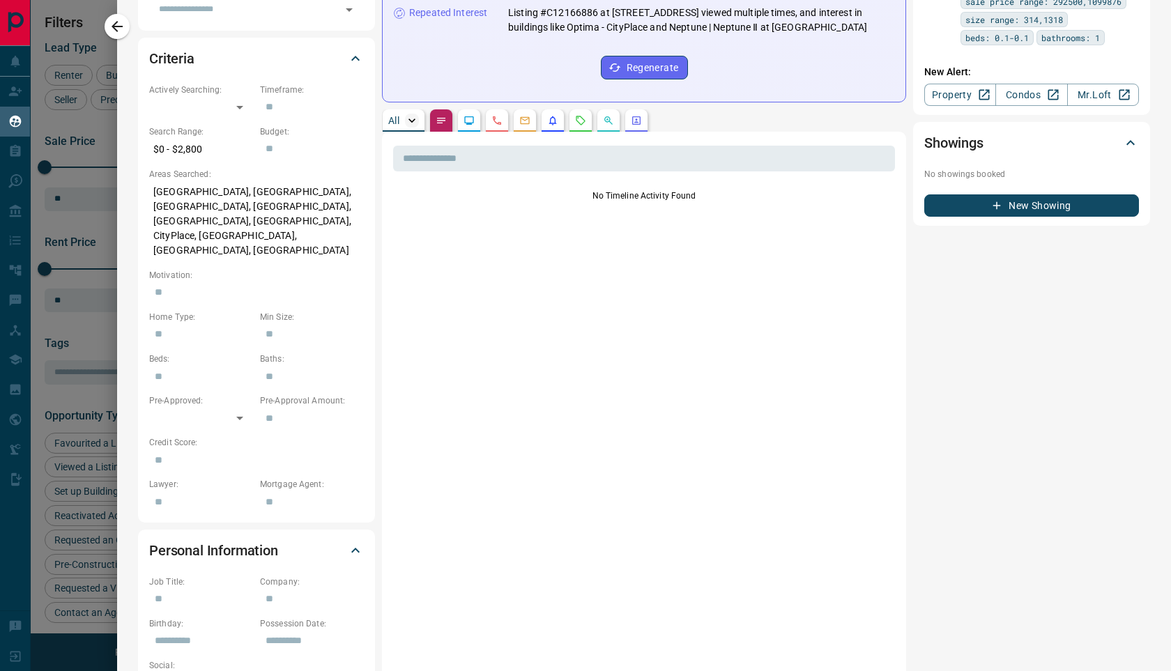
click at [410, 114] on icon "button" at bounding box center [412, 121] width 14 height 14
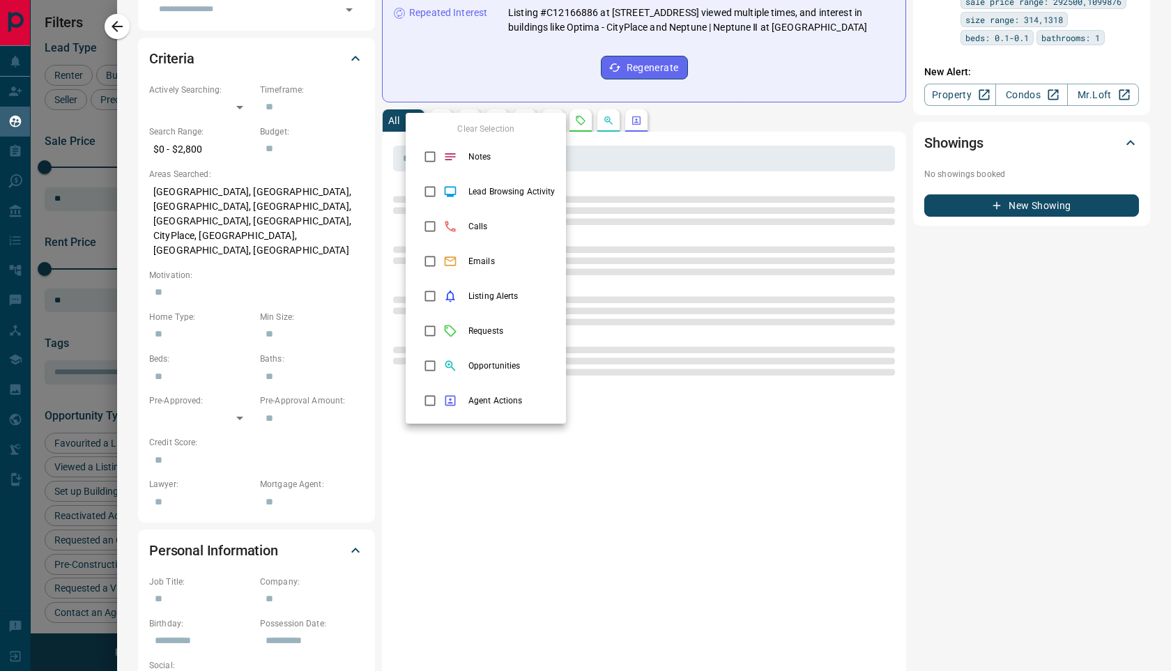
click at [671, 193] on div at bounding box center [585, 335] width 1171 height 671
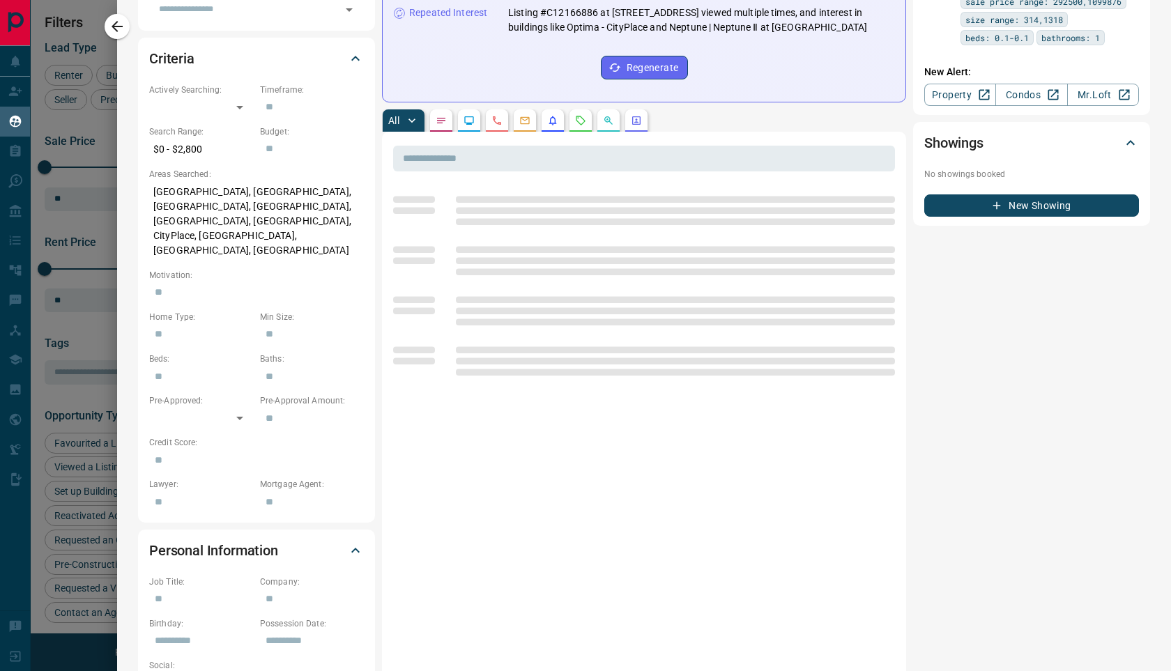
click at [448, 109] on button "button" at bounding box center [441, 120] width 22 height 22
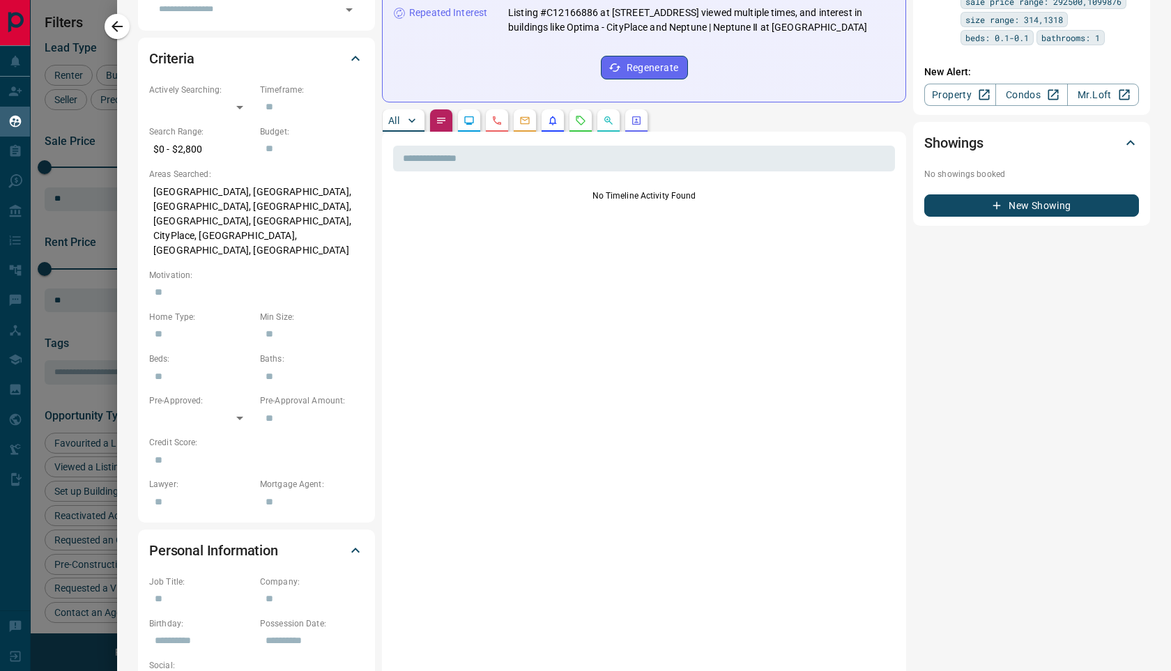
click at [403, 109] on button "All" at bounding box center [404, 120] width 42 height 22
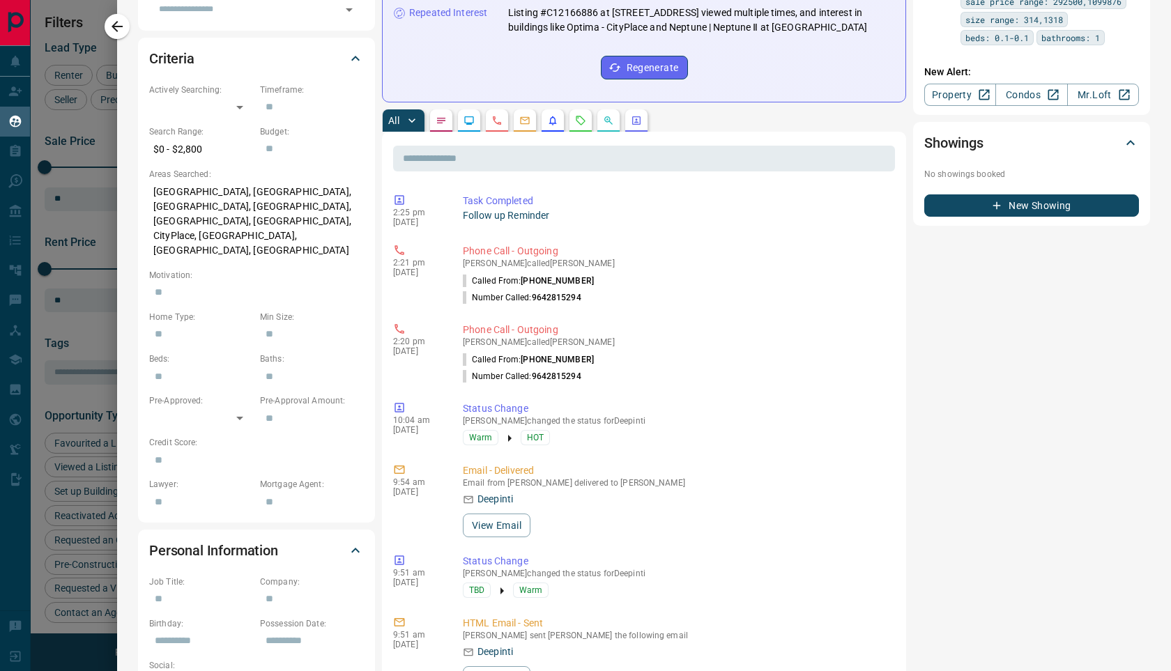
scroll to position [0, 0]
